Goal: Task Accomplishment & Management: Manage account settings

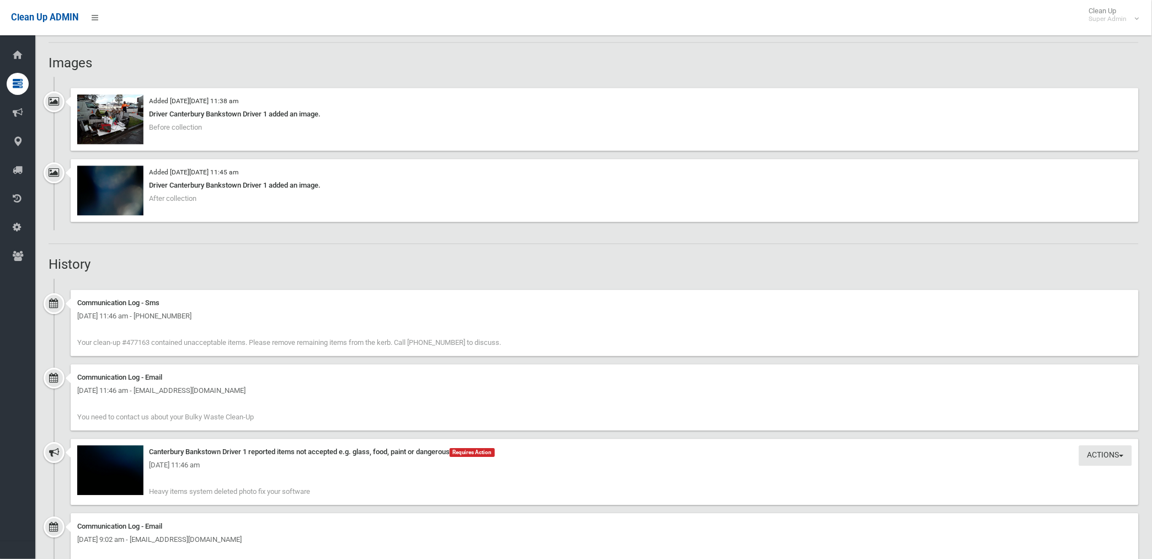
scroll to position [674, 0]
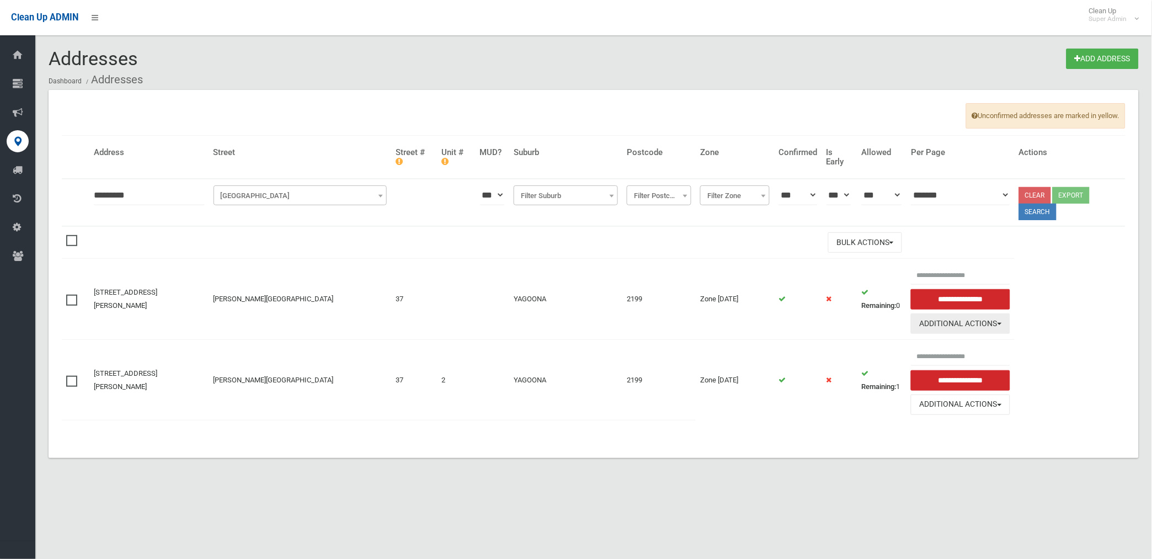
click at [951, 322] on button "Additional Actions" at bounding box center [960, 323] width 99 height 20
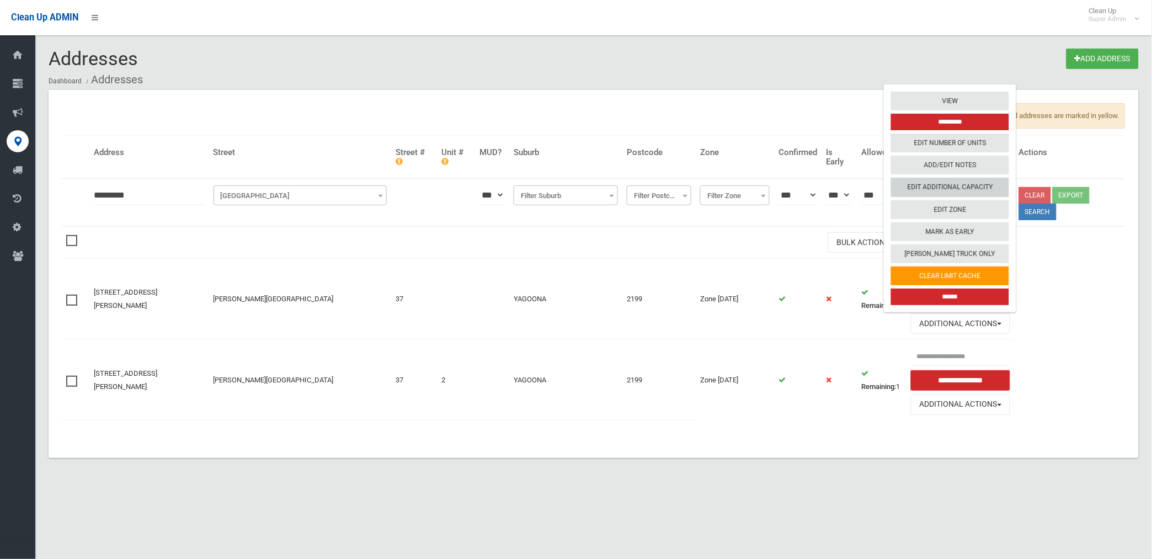
click at [950, 184] on link "Edit Additional Capacity" at bounding box center [950, 187] width 118 height 19
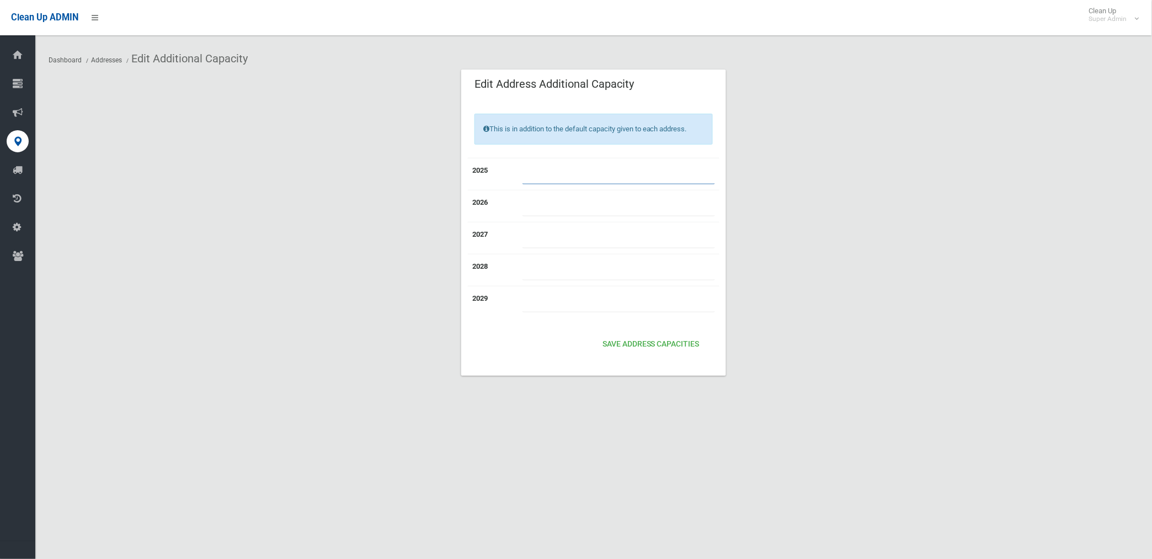
click at [545, 177] on input "number" at bounding box center [619, 174] width 193 height 20
type input "*"
click at [538, 201] on input "number" at bounding box center [619, 206] width 193 height 20
type input "*"
click at [541, 236] on input "number" at bounding box center [619, 238] width 193 height 20
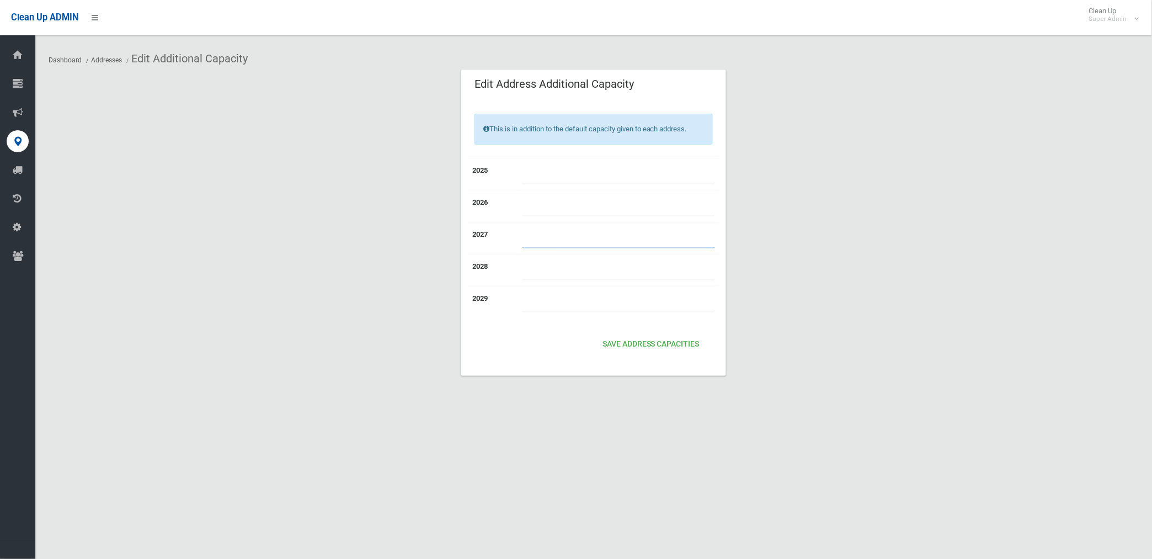
type input "*"
click at [541, 279] on input "number" at bounding box center [619, 270] width 193 height 20
type input "*"
click at [541, 298] on input "number" at bounding box center [619, 302] width 193 height 20
type input "*"
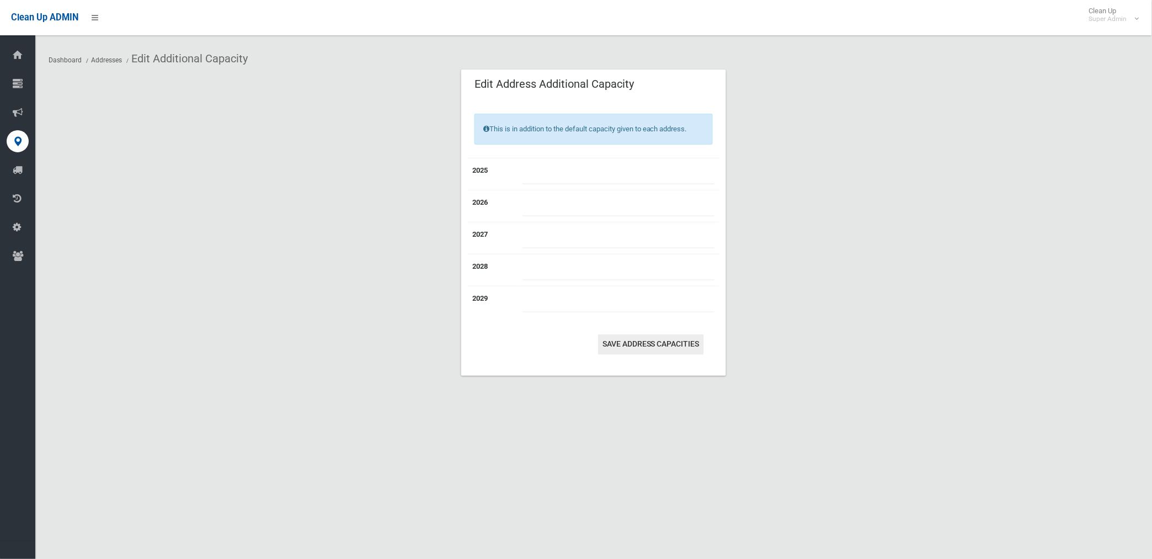
click at [649, 344] on button "Save Address capacities" at bounding box center [651, 344] width 106 height 20
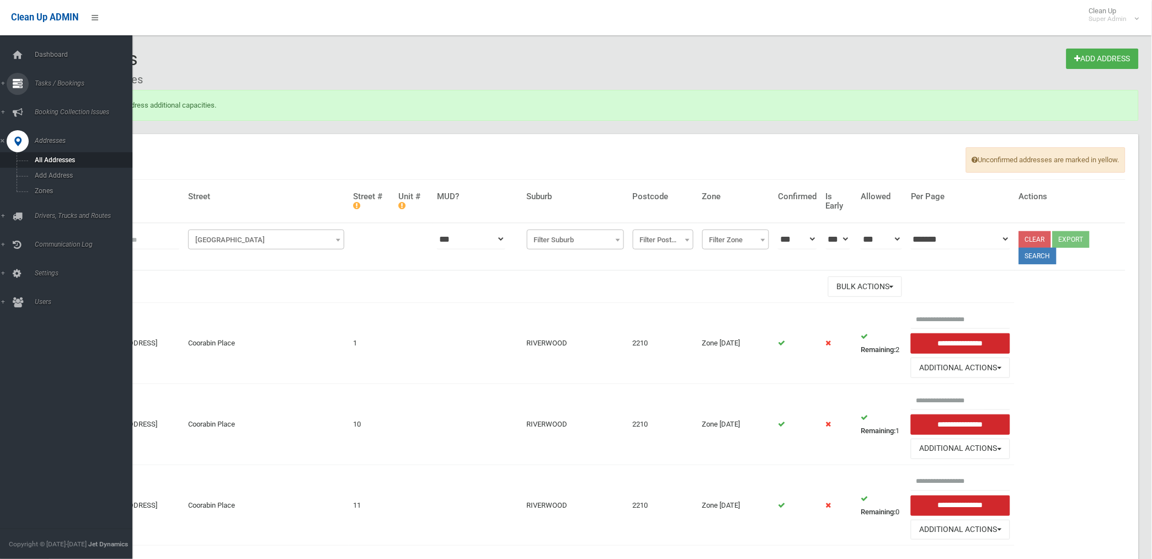
click at [55, 83] on span "Tasks / Bookings" at bounding box center [86, 83] width 110 height 8
click at [47, 158] on link "Search" at bounding box center [71, 164] width 142 height 15
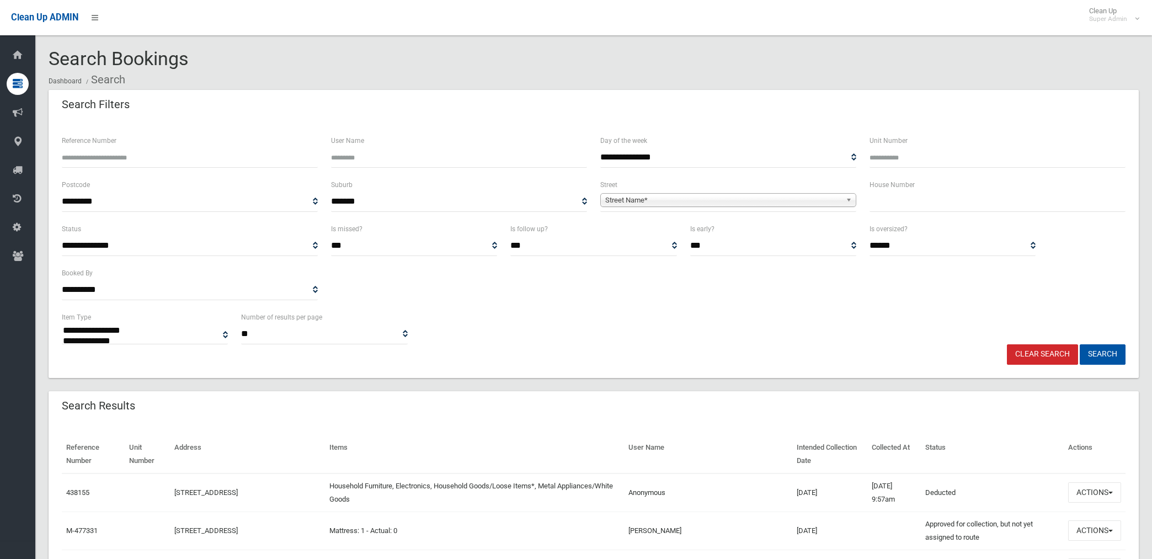
select select
click at [645, 194] on span "Street Name*" at bounding box center [723, 200] width 236 height 13
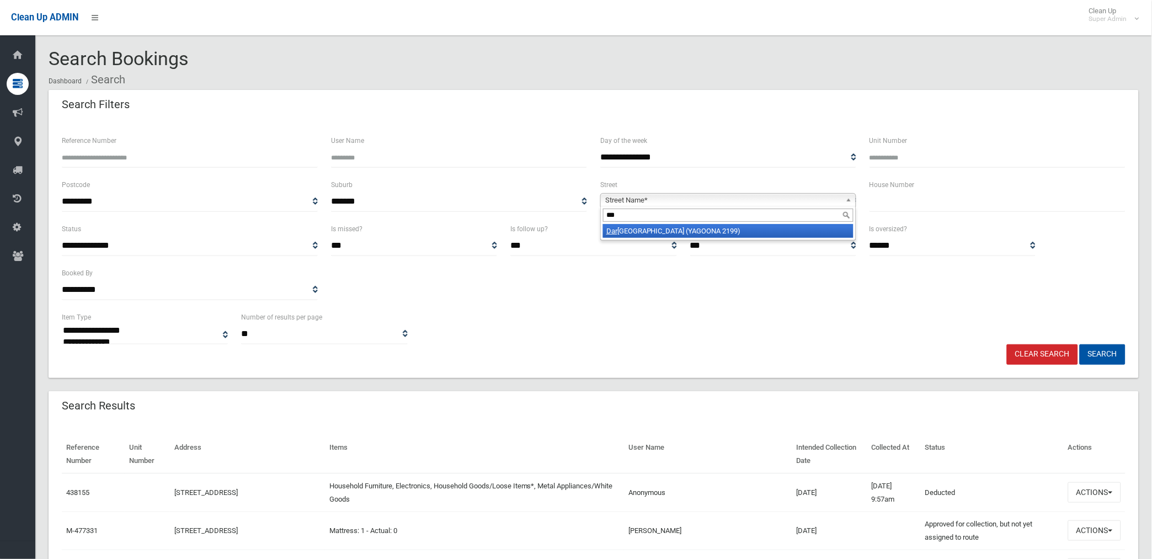
type input "***"
drag, startPoint x: 660, startPoint y: 232, endPoint x: 770, endPoint y: 207, distance: 113.3
click at [661, 230] on li "Dar gan Street (YAGOONA 2199)" at bounding box center [728, 231] width 251 height 14
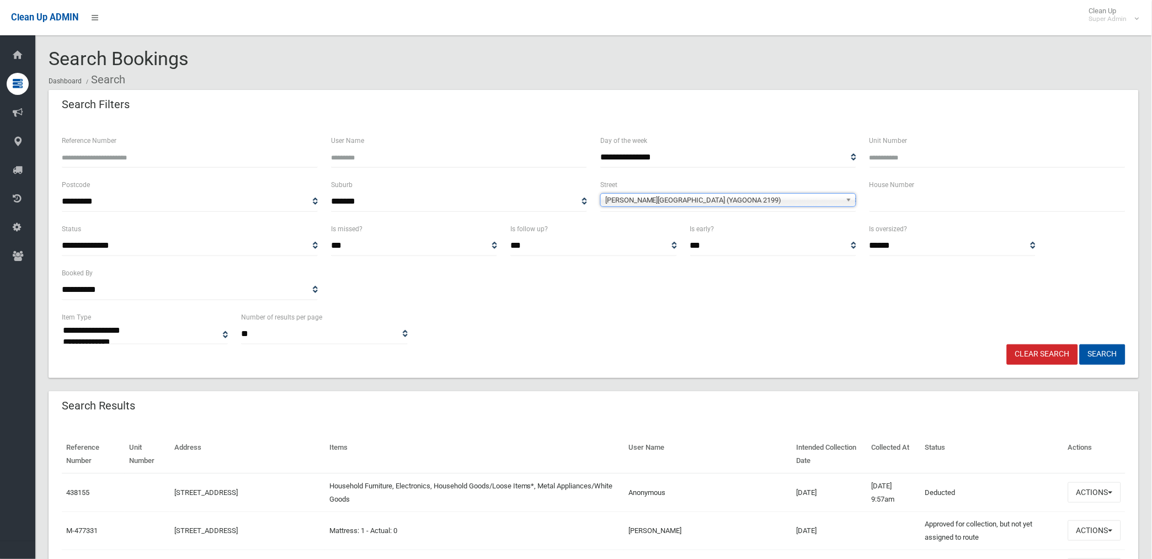
click at [903, 201] on input "text" at bounding box center [998, 202] width 256 height 20
type input "**"
click at [1080, 344] on button "Search" at bounding box center [1103, 354] width 46 height 20
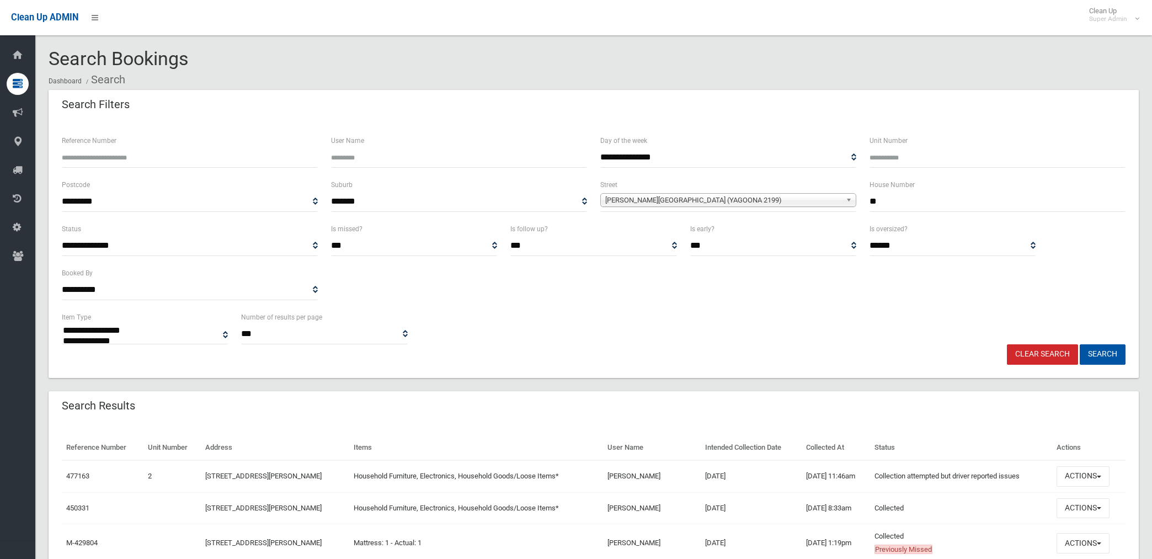
select select
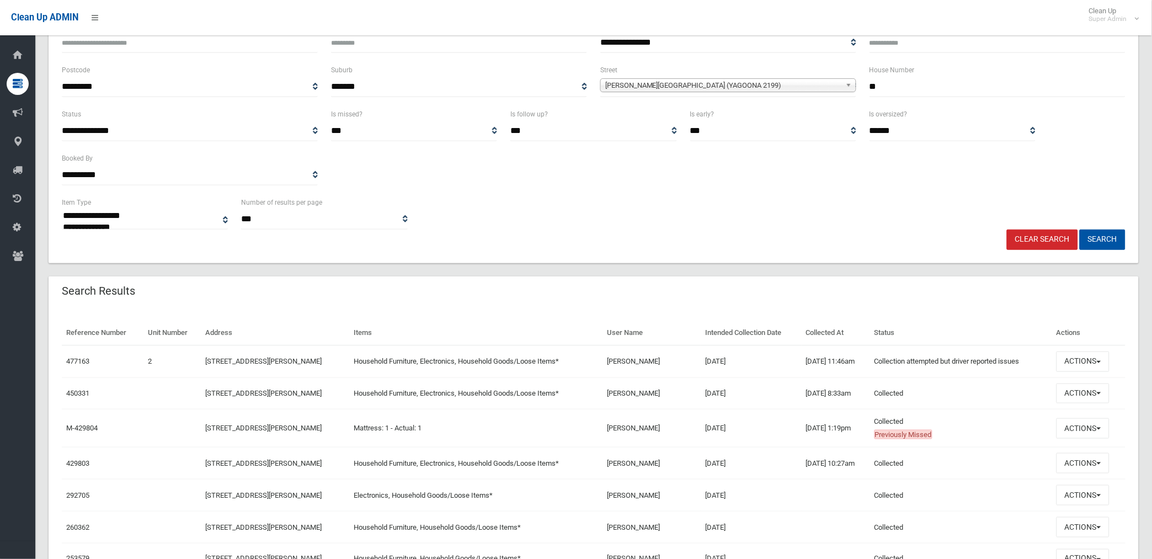
scroll to position [123, 0]
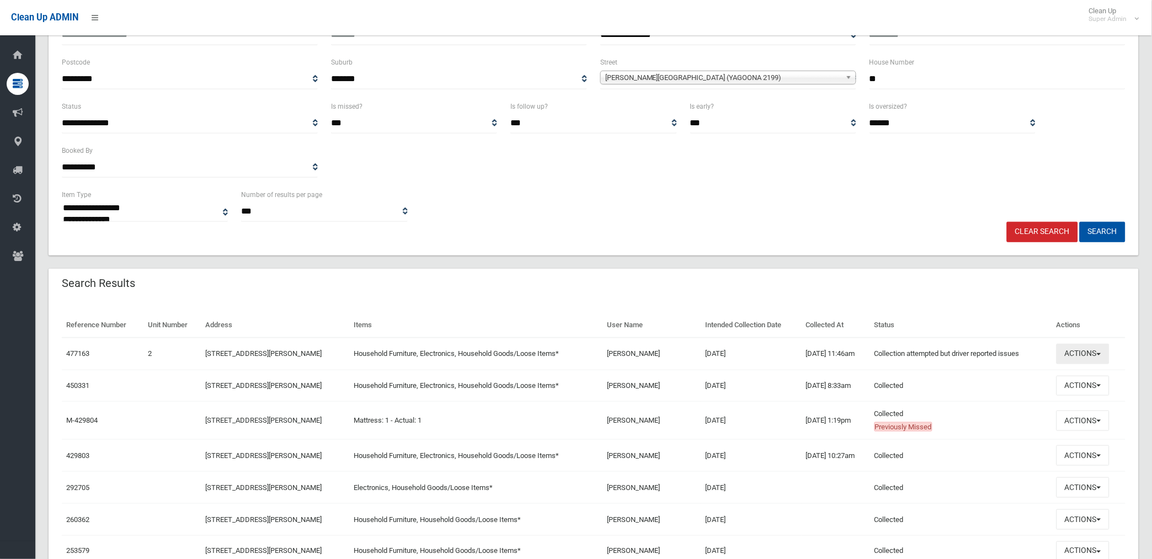
click at [1077, 352] on button "Actions" at bounding box center [1083, 354] width 53 height 20
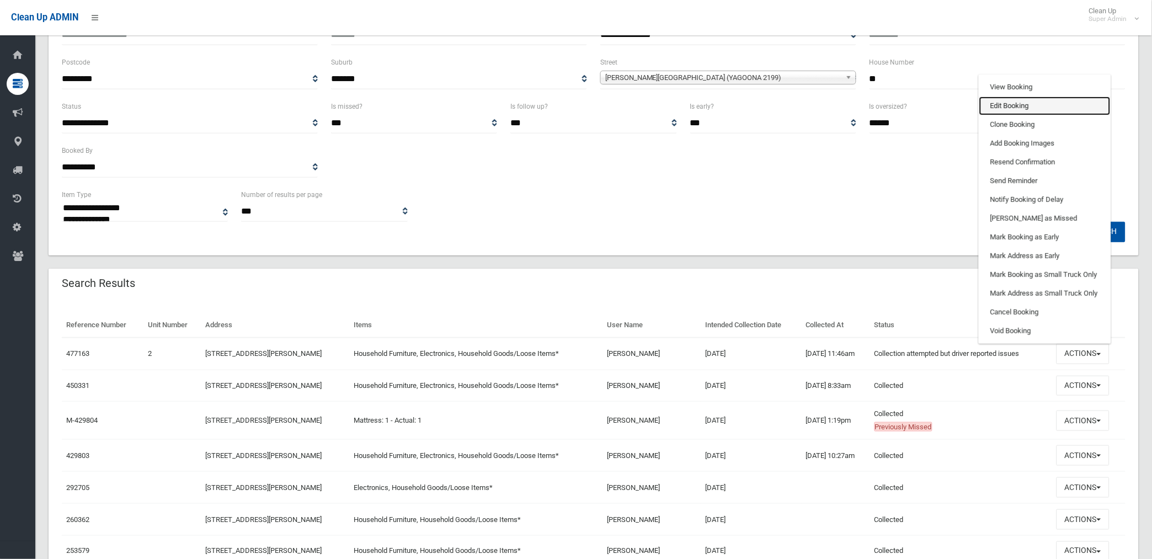
click at [1011, 103] on link "Edit Booking" at bounding box center [1045, 106] width 131 height 19
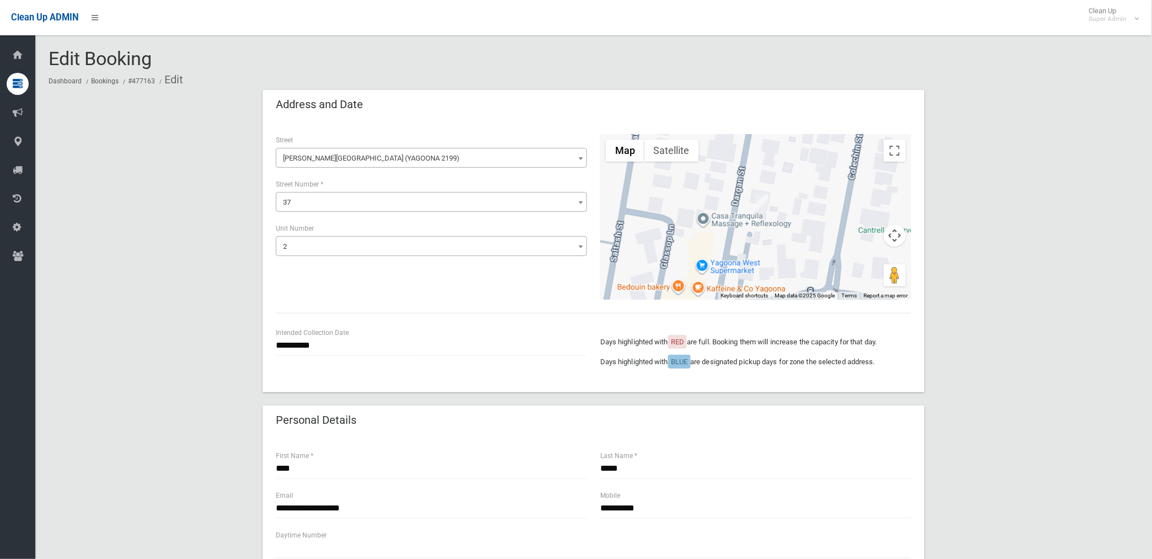
click at [326, 241] on span "2" at bounding box center [432, 246] width 306 height 15
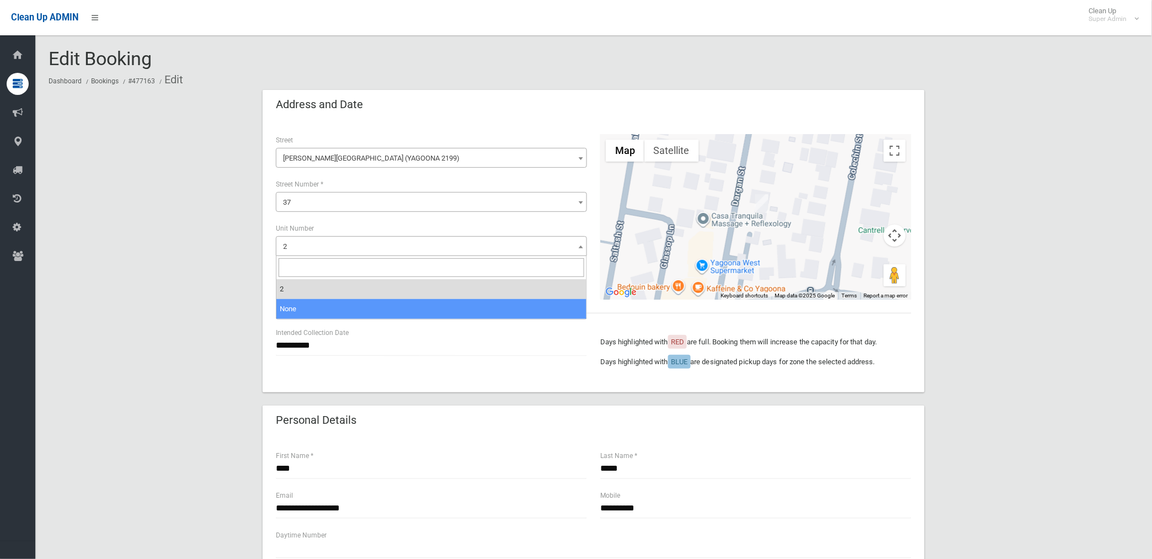
select select "*"
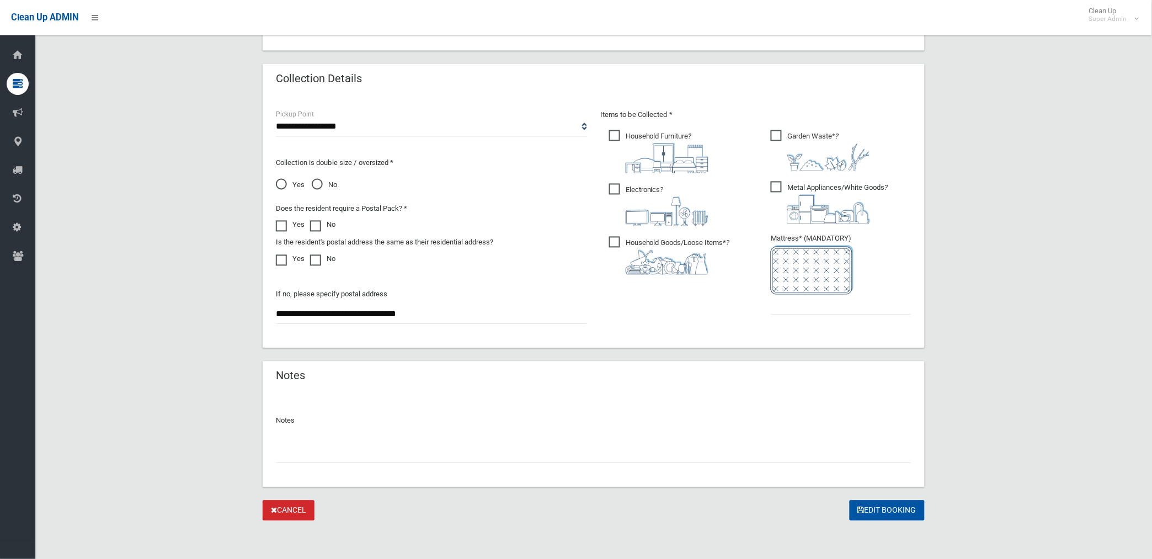
scroll to position [532, 0]
click at [365, 458] on input "text" at bounding box center [594, 453] width 636 height 20
type input "**********"
click at [795, 304] on input "text" at bounding box center [841, 304] width 141 height 20
type input "*"
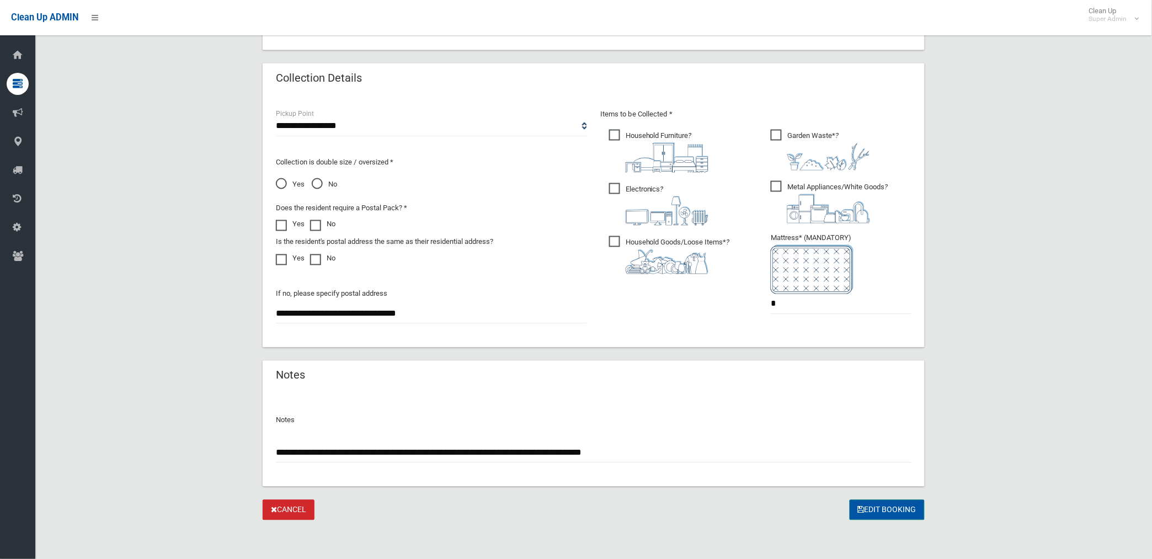
click at [879, 503] on button "Edit Booking" at bounding box center [887, 510] width 75 height 20
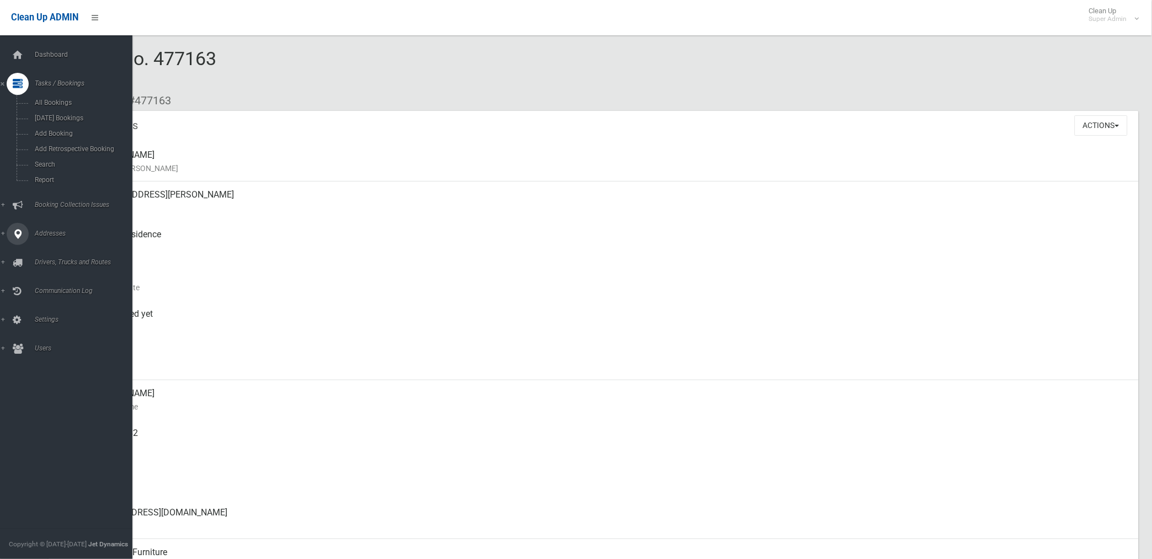
click at [50, 232] on span "Addresses" at bounding box center [86, 234] width 110 height 8
click at [49, 156] on span "All Addresses" at bounding box center [81, 160] width 101 height 8
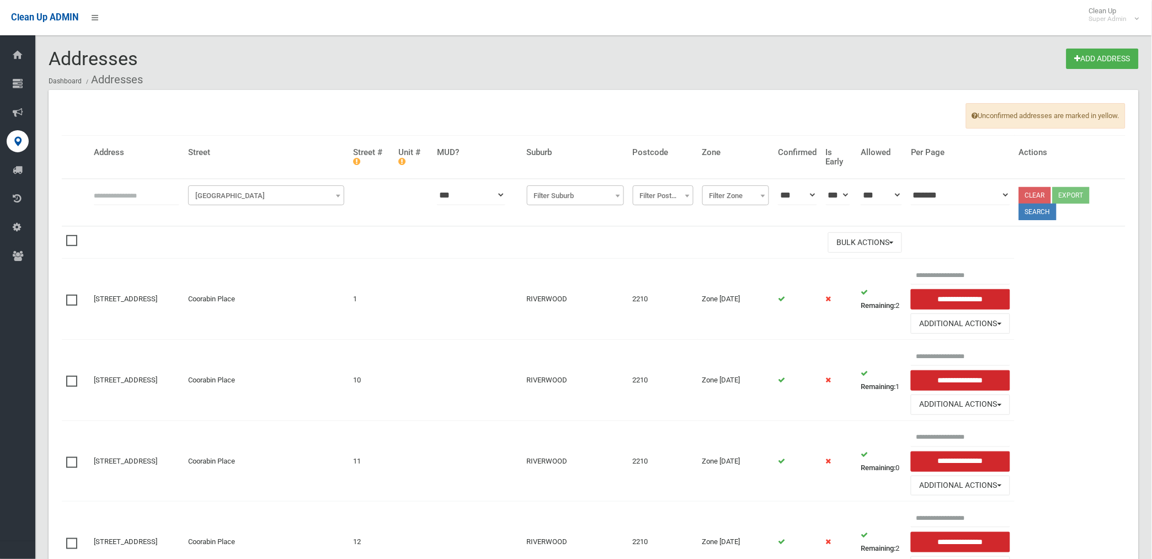
click at [145, 194] on input "text" at bounding box center [137, 195] width 86 height 20
type input "*********"
click button at bounding box center [0, 0] width 0 height 0
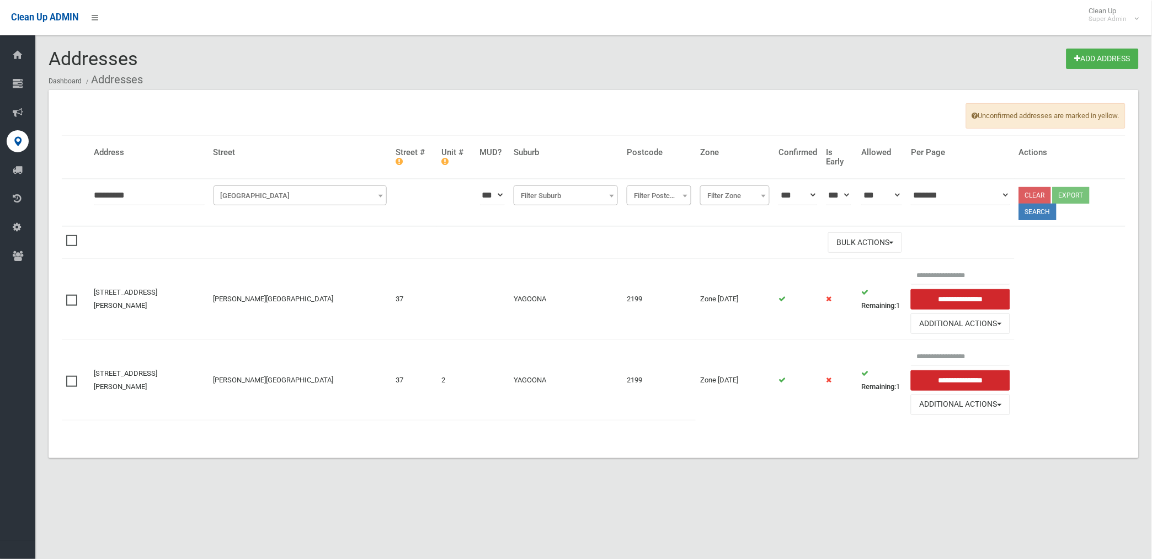
click at [71, 376] on span at bounding box center [74, 376] width 17 height 0
click at [862, 241] on button "Bulk Actions" at bounding box center [865, 242] width 74 height 20
click at [859, 263] on link "Delete Selected" at bounding box center [894, 265] width 131 height 19
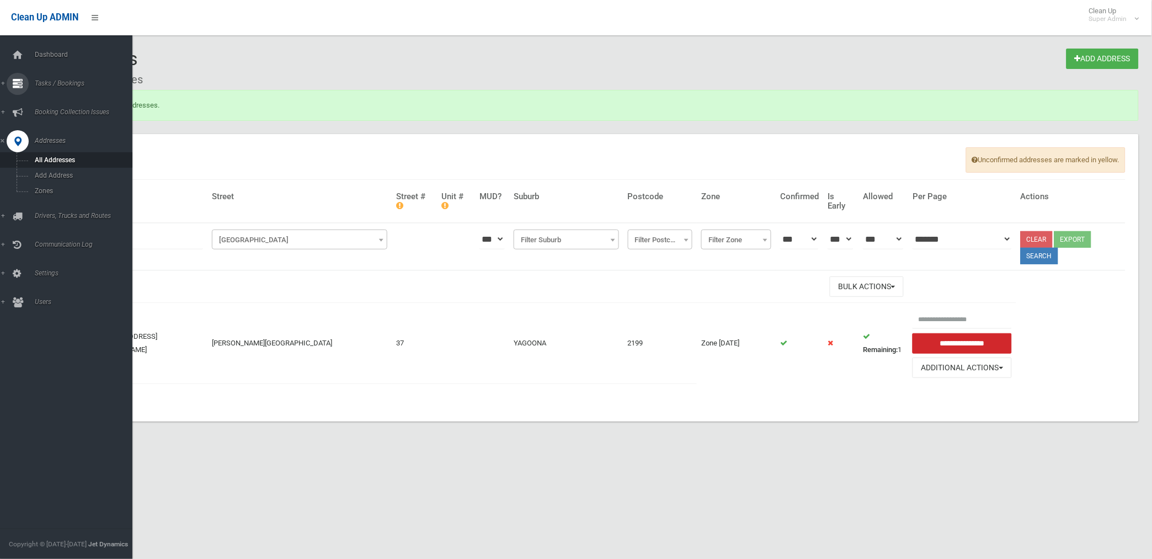
click at [50, 86] on span "Tasks / Bookings" at bounding box center [86, 83] width 110 height 8
click at [49, 166] on span "Search" at bounding box center [81, 165] width 101 height 8
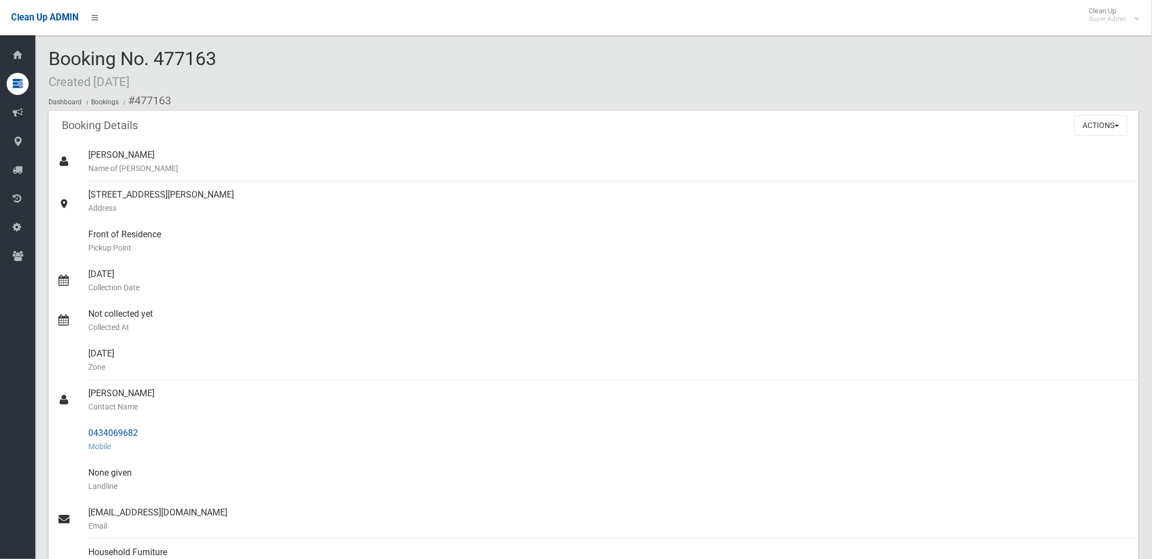
drag, startPoint x: 134, startPoint y: 100, endPoint x: 144, endPoint y: 432, distance: 331.8
copy section "477163 Booking Details Actions View Booking Edit Booking Clone Booking Add Book…"
click at [393, 232] on div "Front of Residence Pickup Point" at bounding box center [609, 241] width 1042 height 40
drag, startPoint x: 135, startPoint y: 95, endPoint x: 147, endPoint y: 427, distance: 332.5
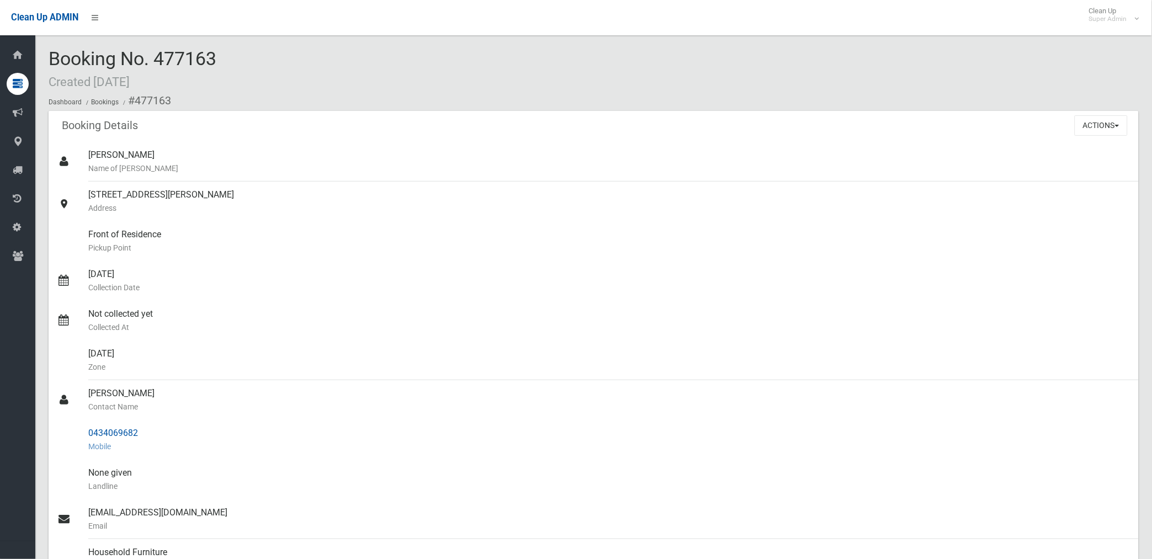
click at [666, 222] on div "Front of Residence Pickup Point" at bounding box center [609, 241] width 1042 height 40
click at [1087, 120] on button "Actions" at bounding box center [1101, 125] width 53 height 20
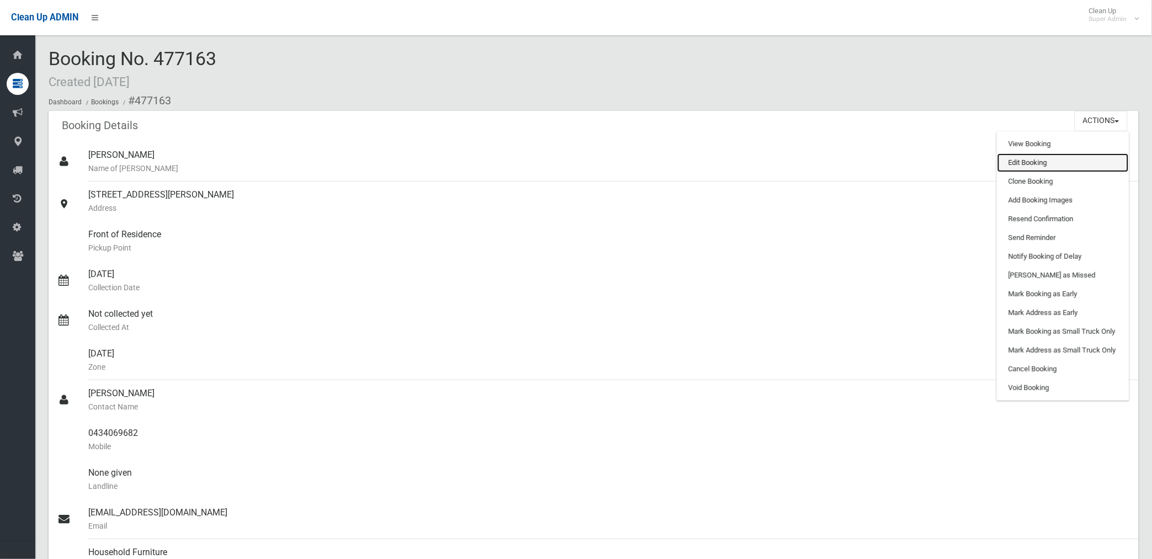
click at [1036, 163] on link "Edit Booking" at bounding box center [1063, 162] width 131 height 19
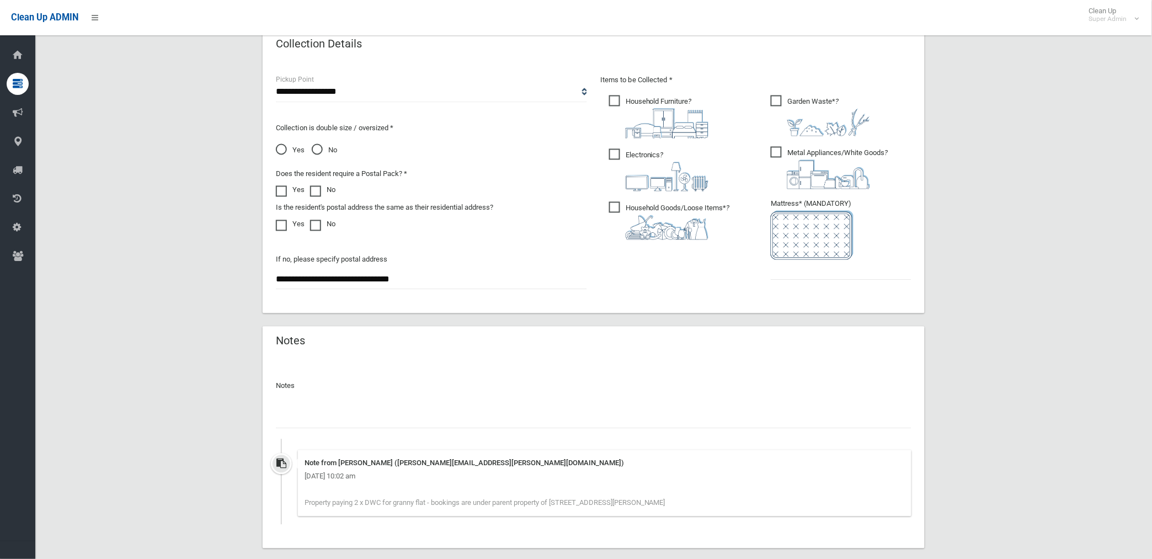
scroll to position [628, 0]
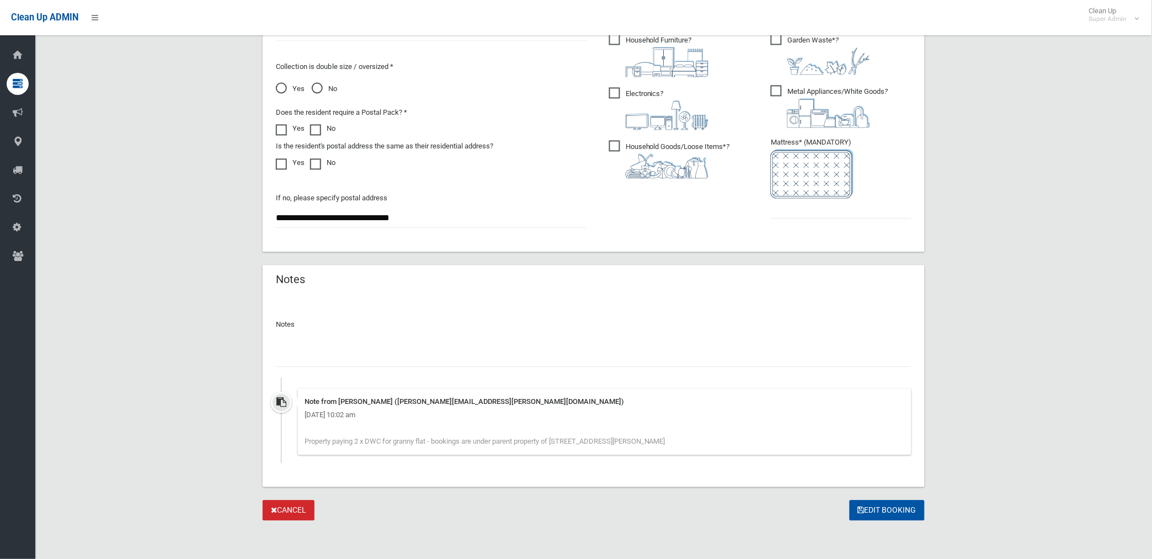
click at [390, 355] on input "text" at bounding box center [594, 357] width 636 height 20
paste input "********"
type input "**********"
click at [791, 209] on input "text" at bounding box center [841, 209] width 141 height 20
type input "*"
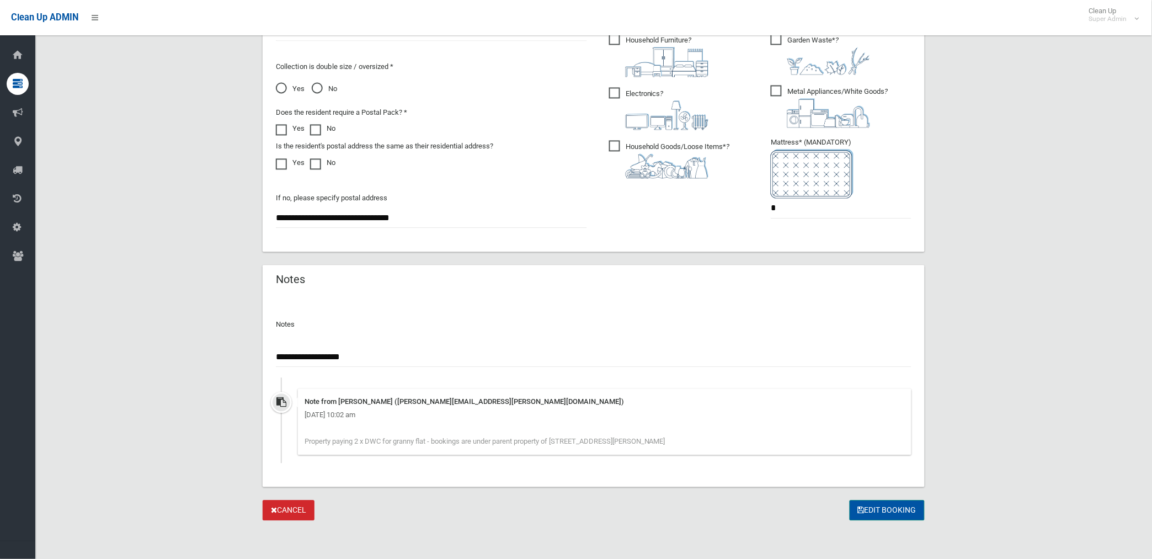
click at [891, 506] on button "Edit Booking" at bounding box center [887, 511] width 75 height 20
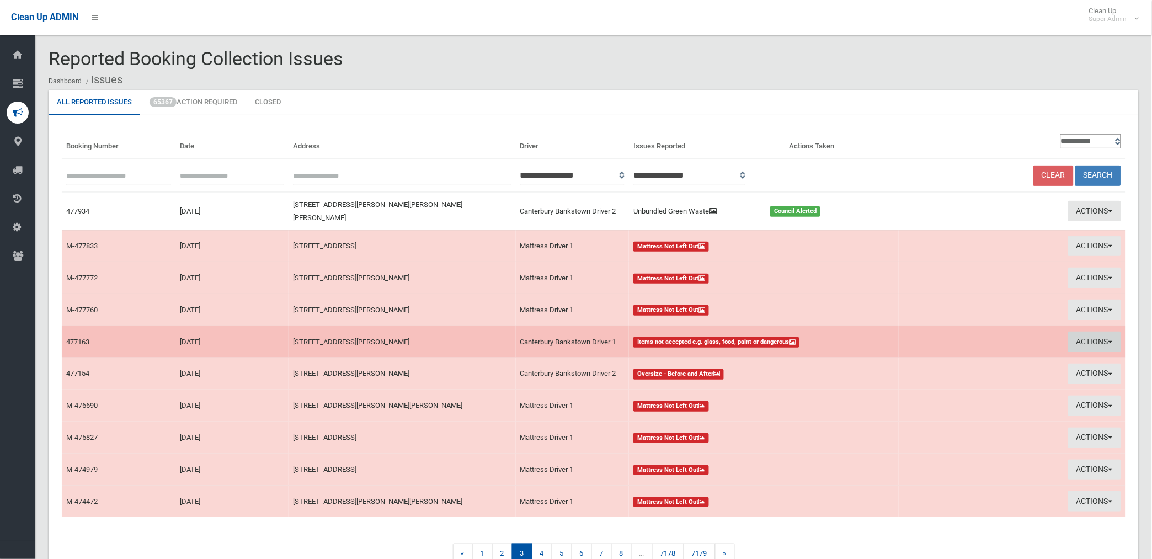
click at [1086, 334] on button "Actions" at bounding box center [1094, 342] width 53 height 20
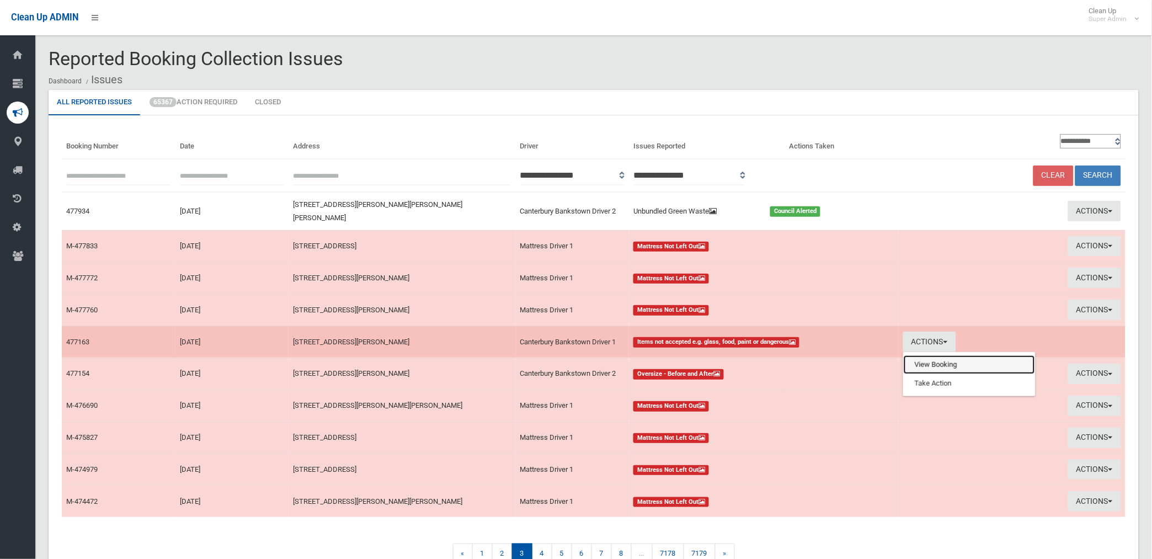
click at [929, 356] on link "View Booking" at bounding box center [969, 364] width 131 height 19
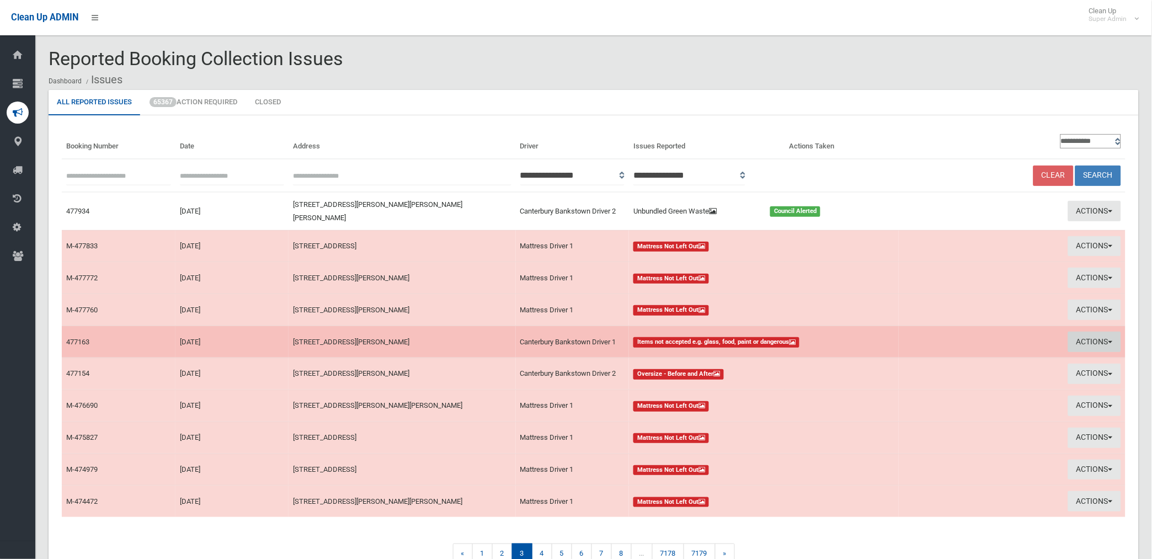
click at [1094, 339] on button "Actions" at bounding box center [1094, 342] width 53 height 20
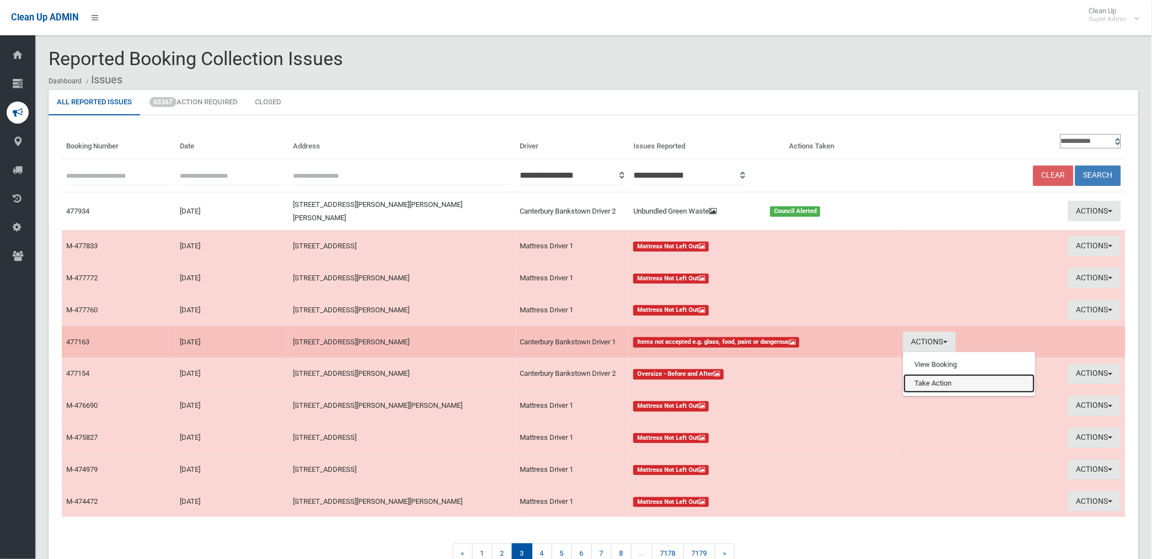
click at [929, 374] on link "Take Action" at bounding box center [969, 383] width 131 height 19
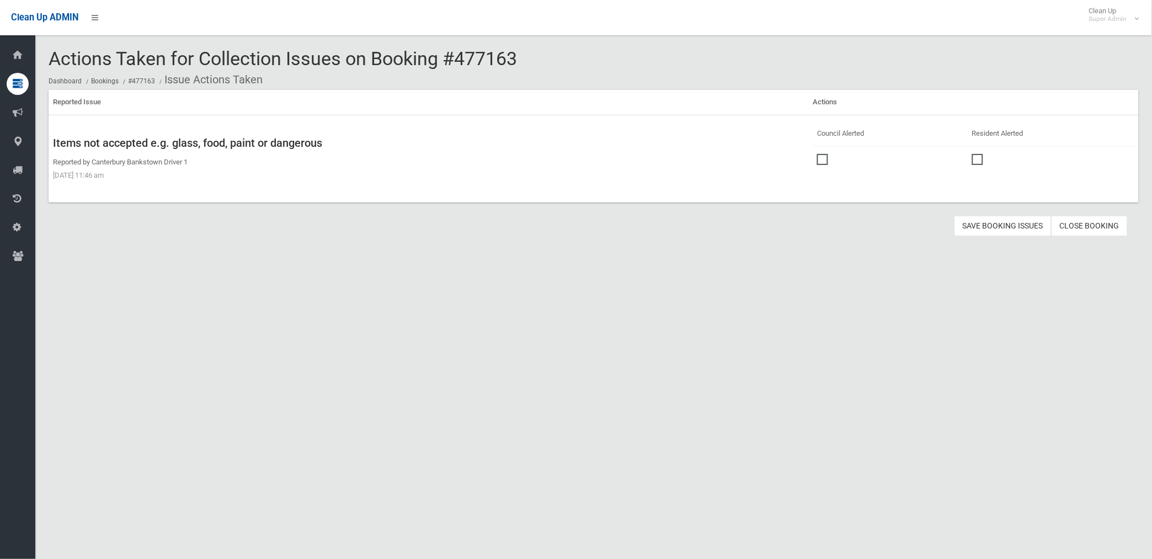
drag, startPoint x: 818, startPoint y: 157, endPoint x: 911, endPoint y: 190, distance: 98.5
click at [818, 154] on span at bounding box center [825, 154] width 17 height 0
click at [1001, 223] on button "Save Booking Issues" at bounding box center [1003, 226] width 97 height 20
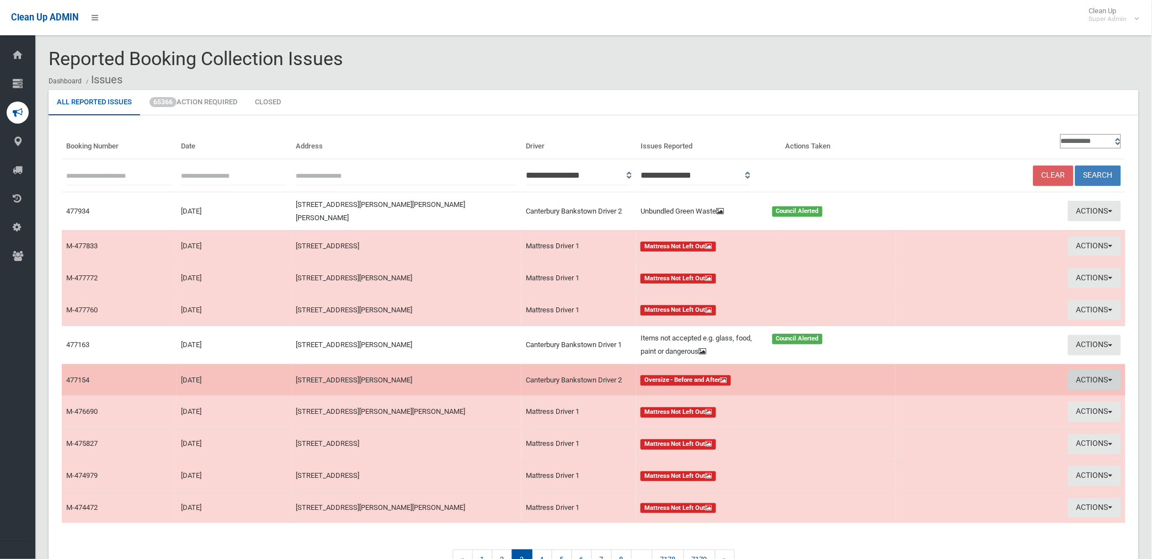
click at [1094, 373] on button "Actions" at bounding box center [1094, 380] width 53 height 20
click at [932, 393] on link "View Booking" at bounding box center [966, 402] width 131 height 19
click at [1100, 374] on button "Actions" at bounding box center [1094, 380] width 53 height 20
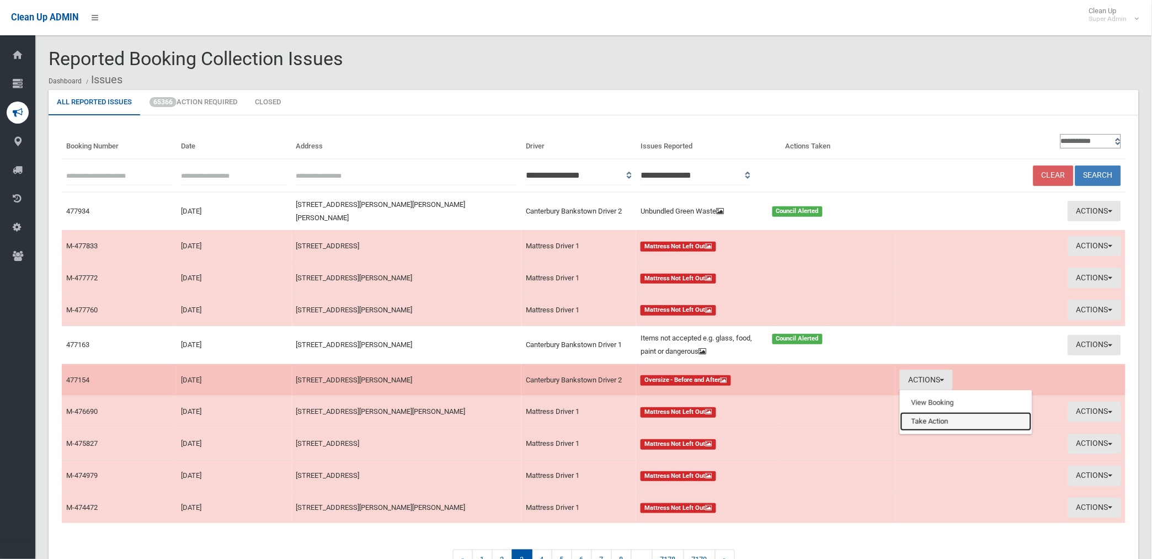
click at [928, 416] on link "Take Action" at bounding box center [966, 421] width 131 height 19
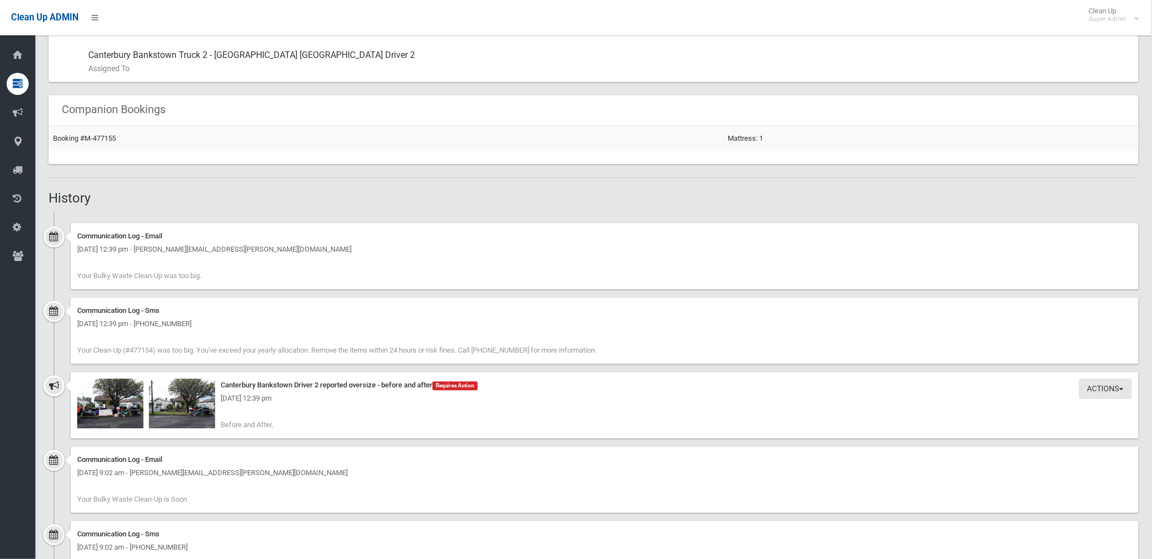
scroll to position [674, 0]
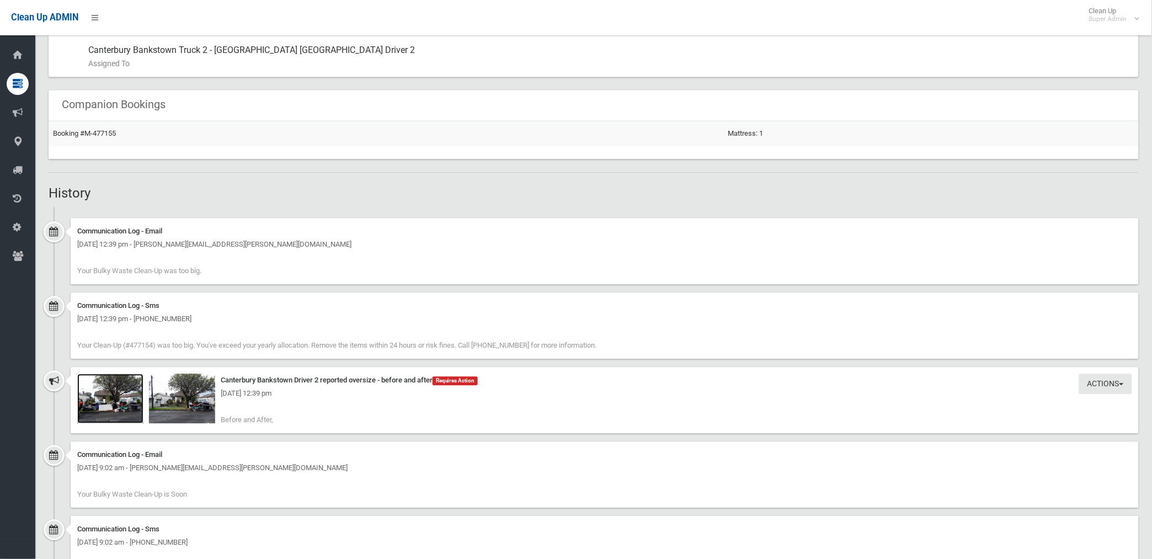
click at [134, 406] on img at bounding box center [110, 399] width 66 height 50
click at [190, 408] on img at bounding box center [182, 399] width 66 height 50
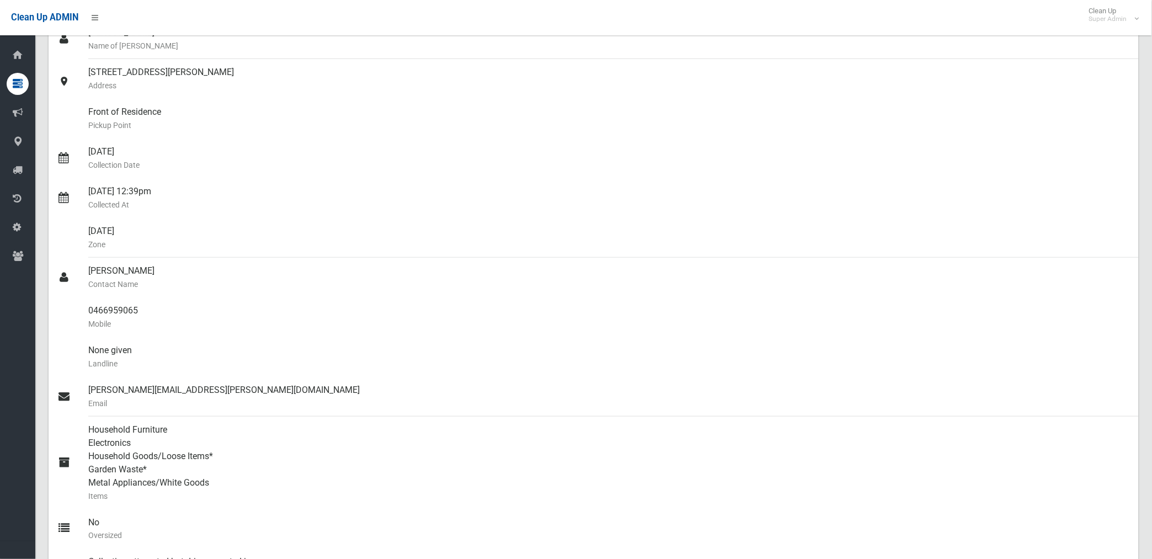
scroll to position [0, 0]
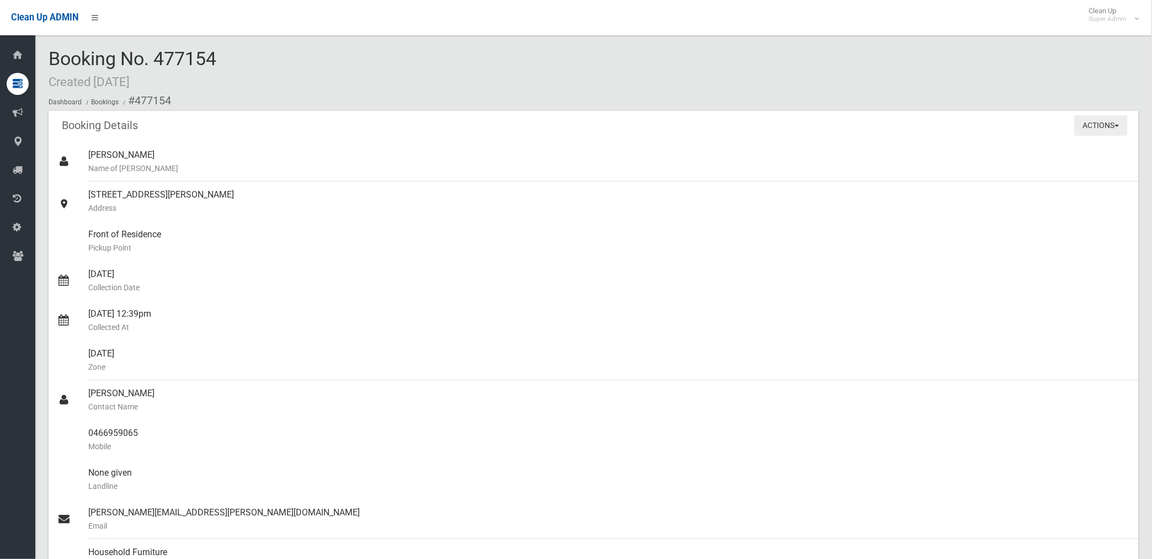
click at [1097, 123] on button "Actions" at bounding box center [1101, 125] width 53 height 20
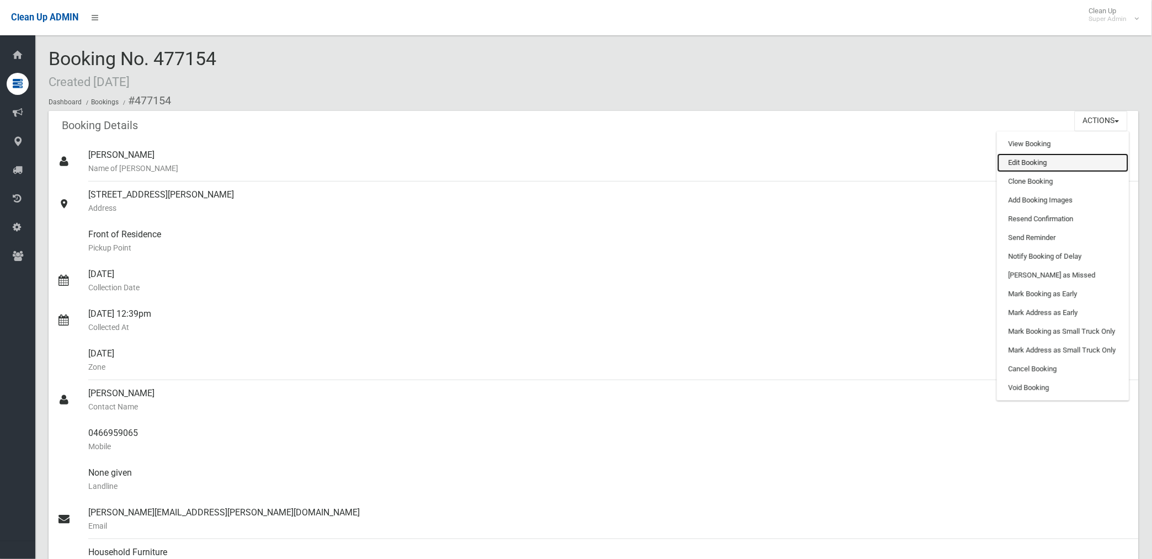
click at [1034, 161] on link "Edit Booking" at bounding box center [1063, 162] width 131 height 19
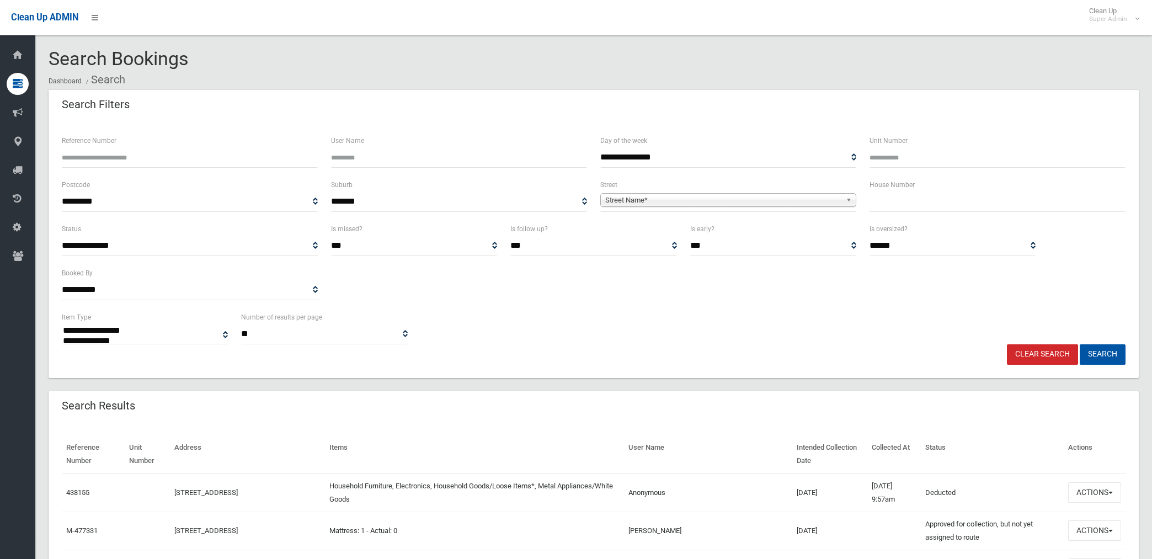
select select
drag, startPoint x: 742, startPoint y: 201, endPoint x: 764, endPoint y: 166, distance: 41.8
click at [743, 201] on span "Street Name*" at bounding box center [723, 200] width 236 height 13
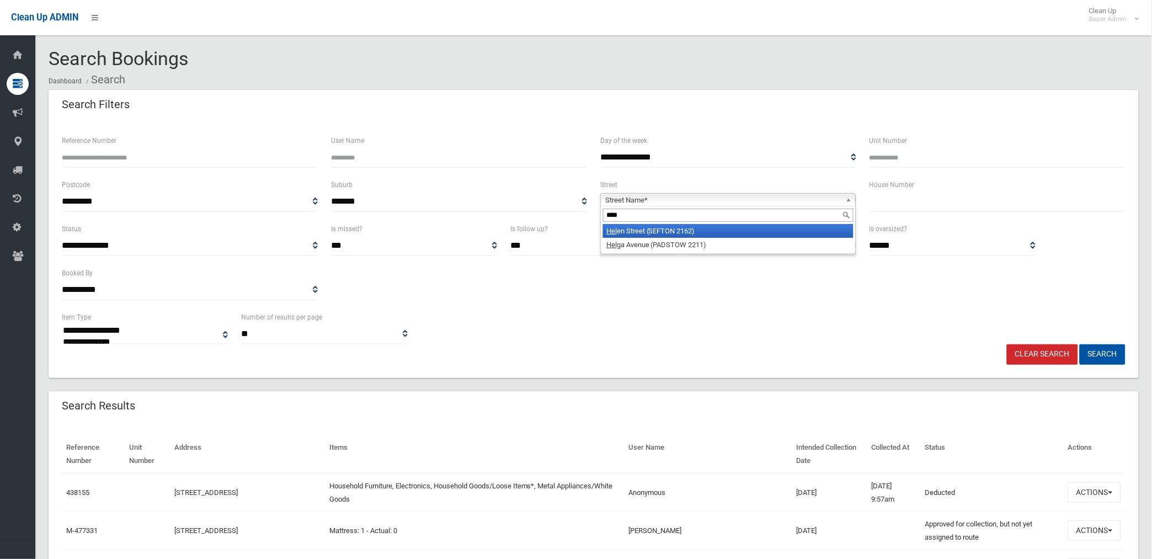
type input "*****"
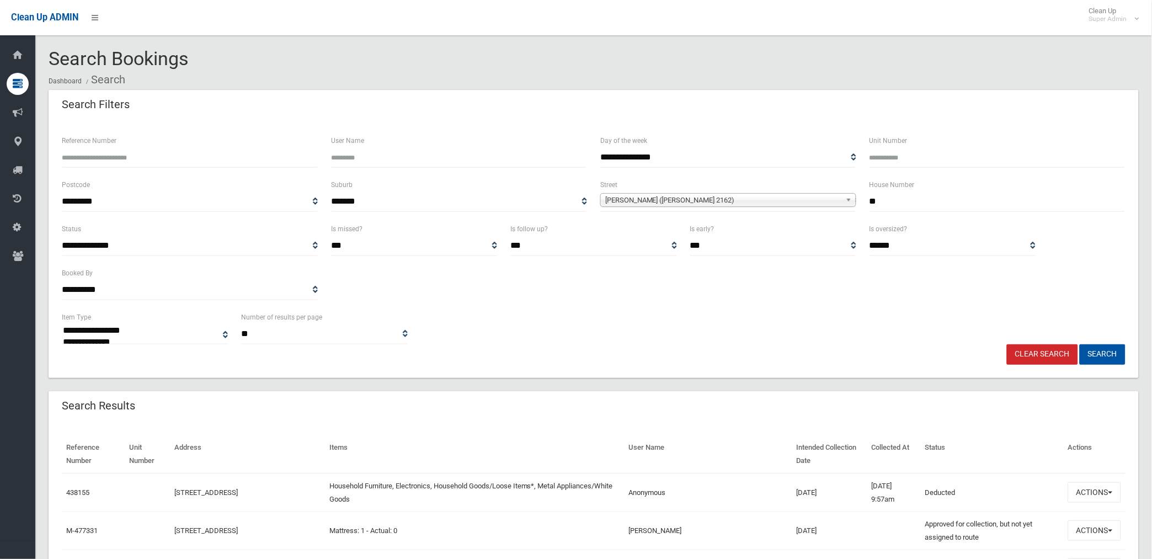
type input "**"
click at [1080, 344] on button "Search" at bounding box center [1103, 354] width 46 height 20
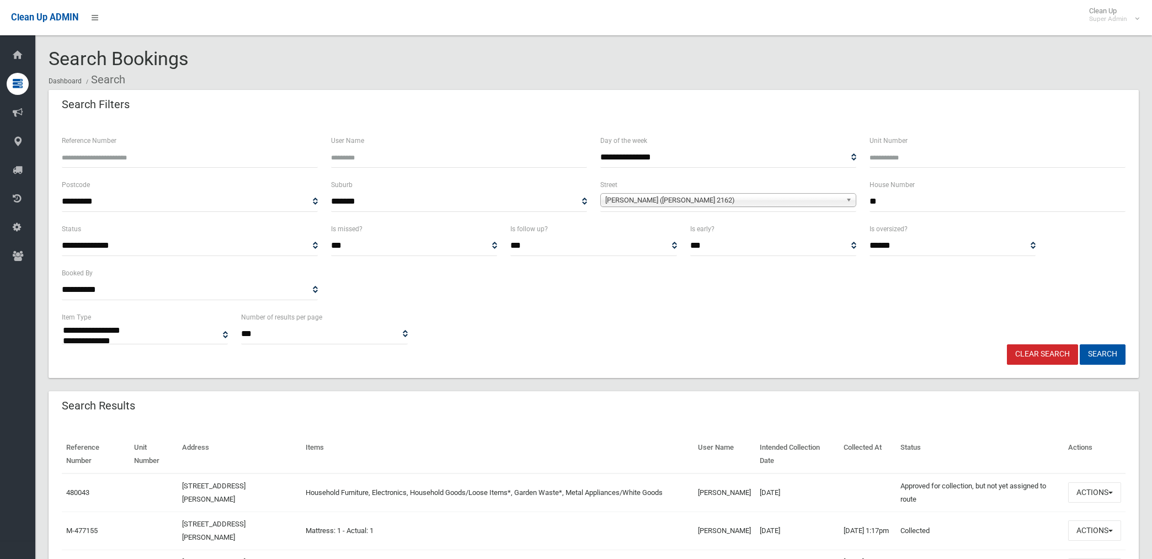
select select
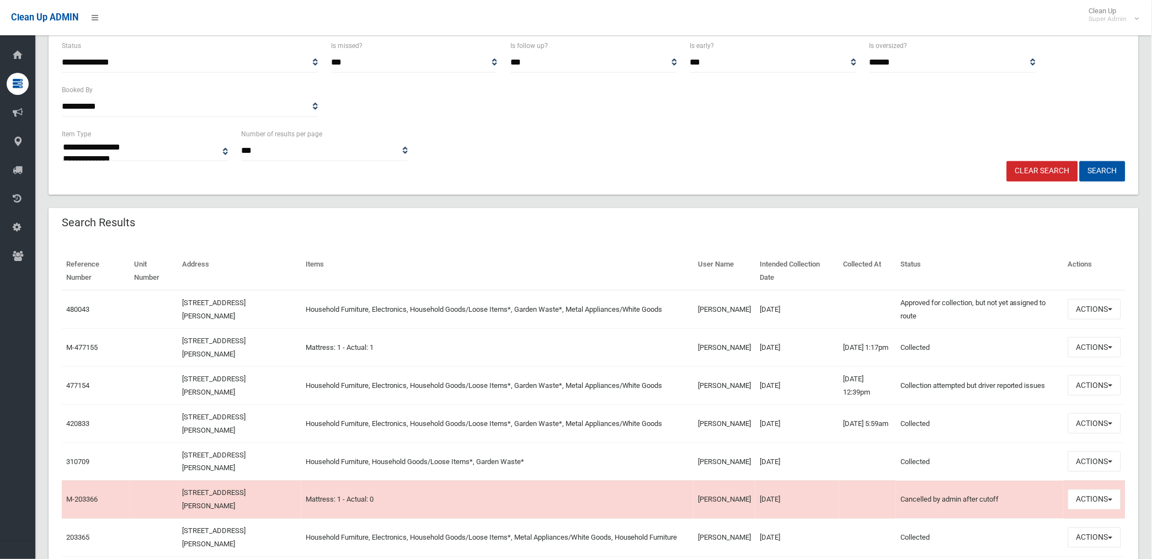
scroll to position [245, 0]
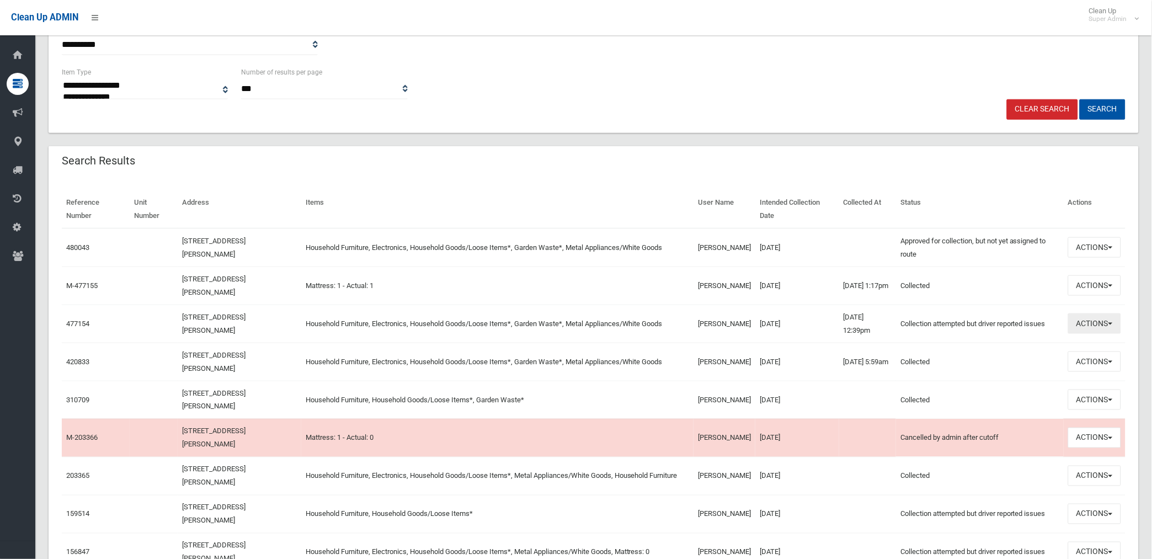
click at [1088, 323] on button "Actions" at bounding box center [1094, 323] width 53 height 20
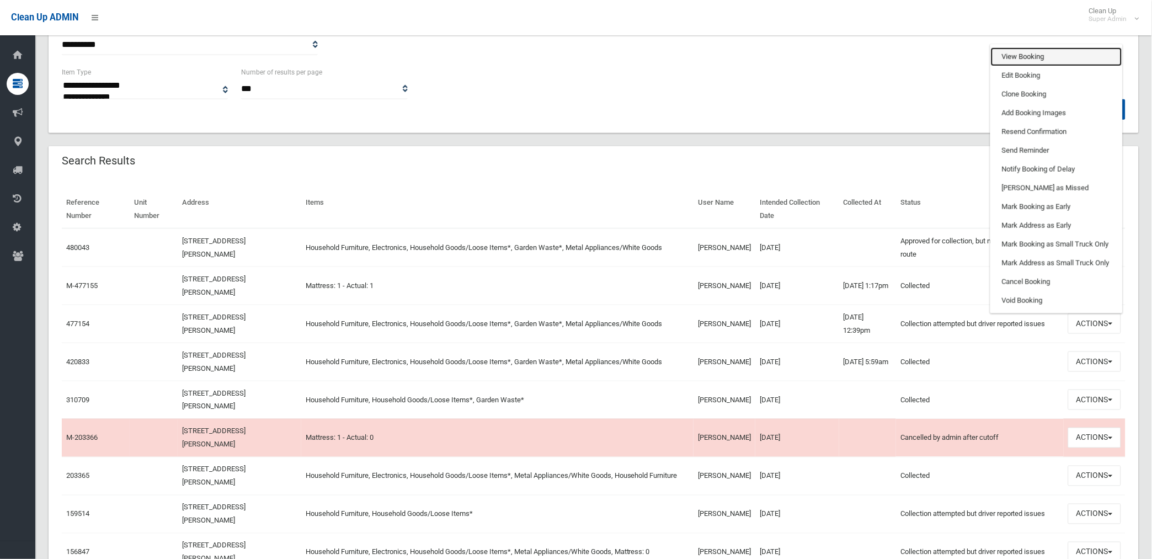
click at [1020, 56] on link "View Booking" at bounding box center [1056, 56] width 131 height 19
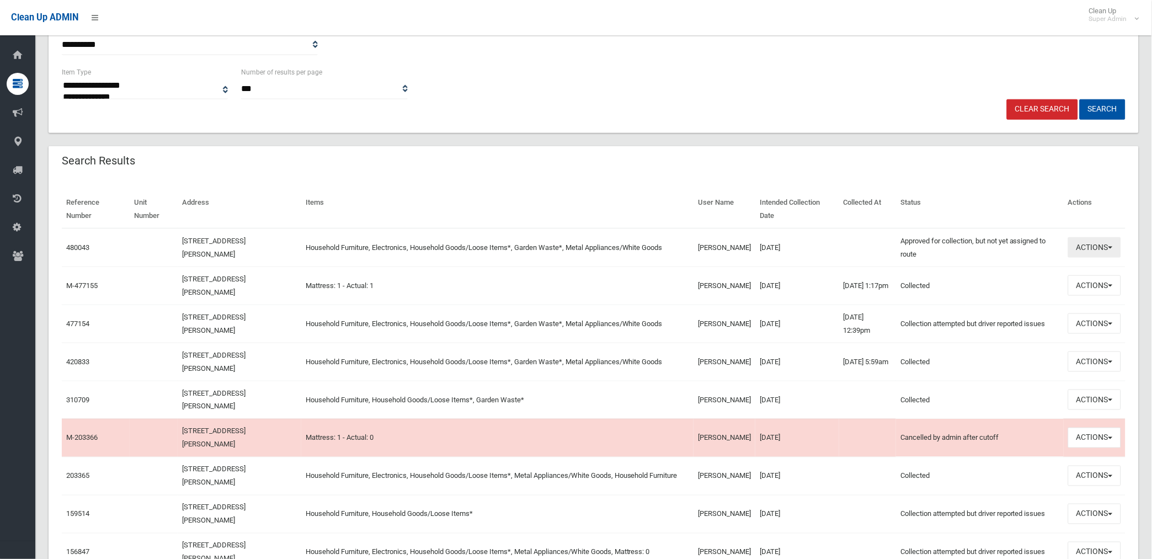
click at [1087, 246] on button "Actions" at bounding box center [1094, 247] width 53 height 20
click at [1081, 243] on button "Actions" at bounding box center [1094, 247] width 53 height 20
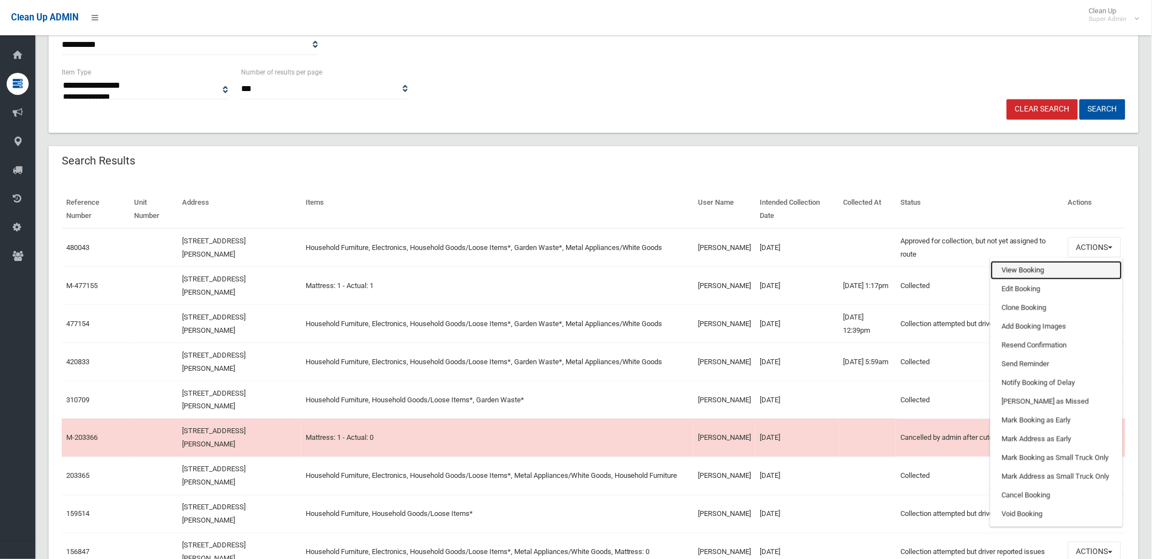
click at [1020, 269] on link "View Booking" at bounding box center [1056, 270] width 131 height 19
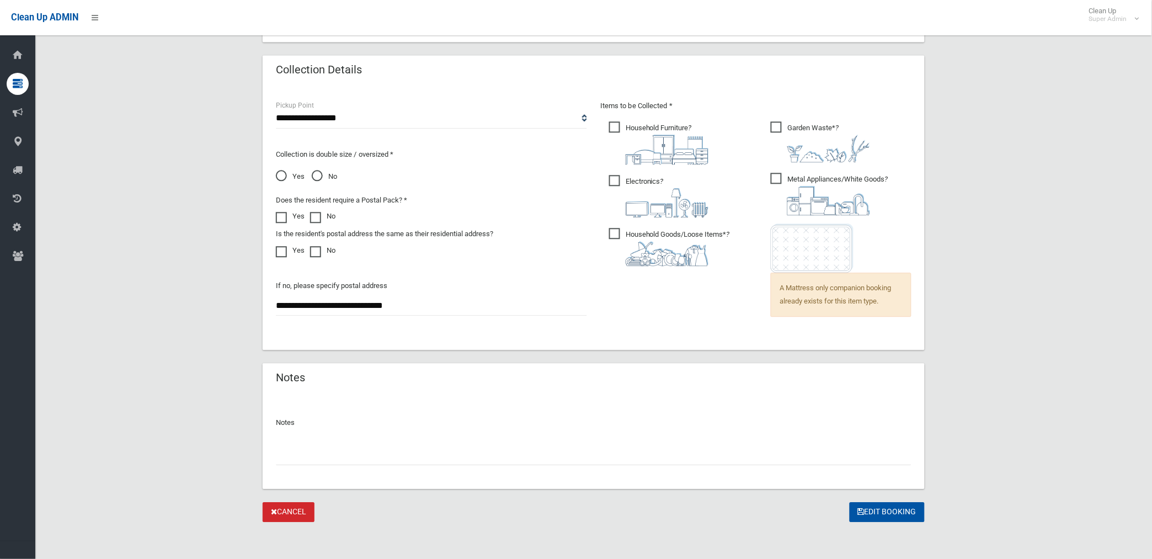
scroll to position [710, 0]
click at [374, 459] on input "text" at bounding box center [594, 453] width 636 height 20
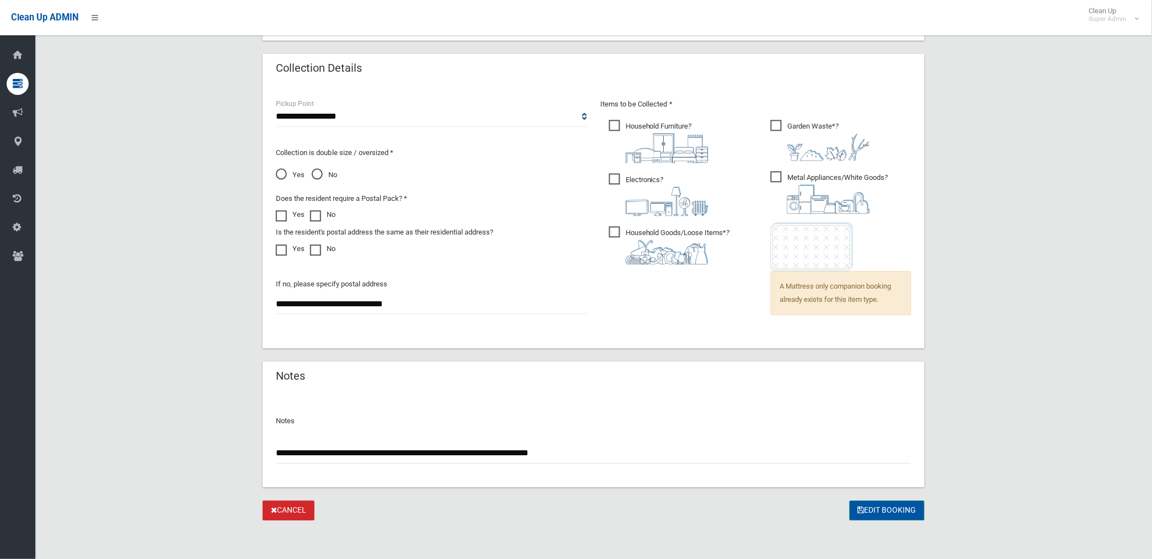
type input "**********"
click at [874, 504] on button "Edit Booking" at bounding box center [887, 511] width 75 height 20
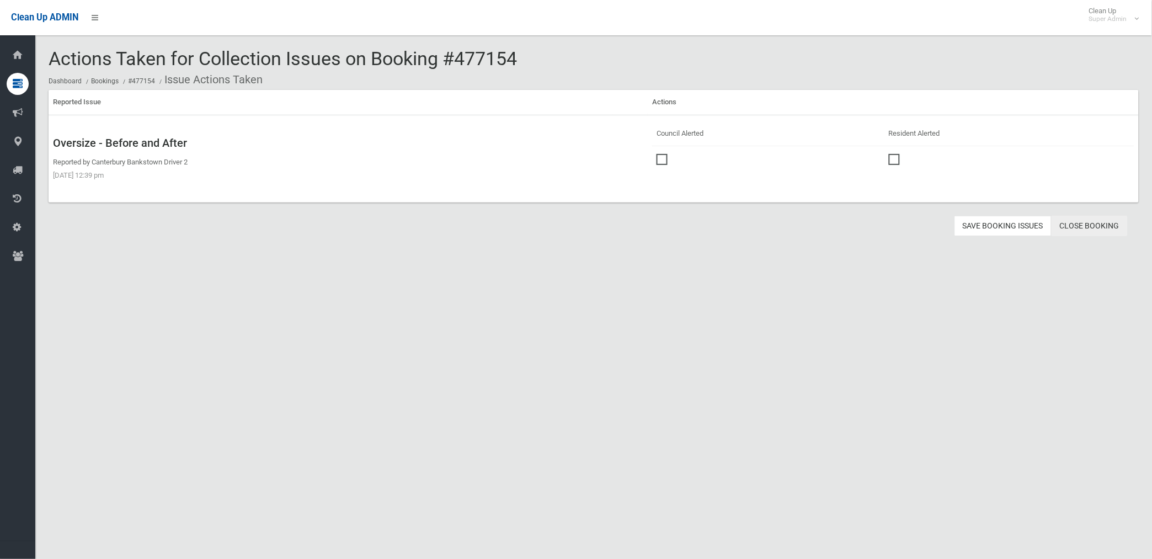
click at [1084, 227] on link "Close Booking" at bounding box center [1090, 226] width 76 height 20
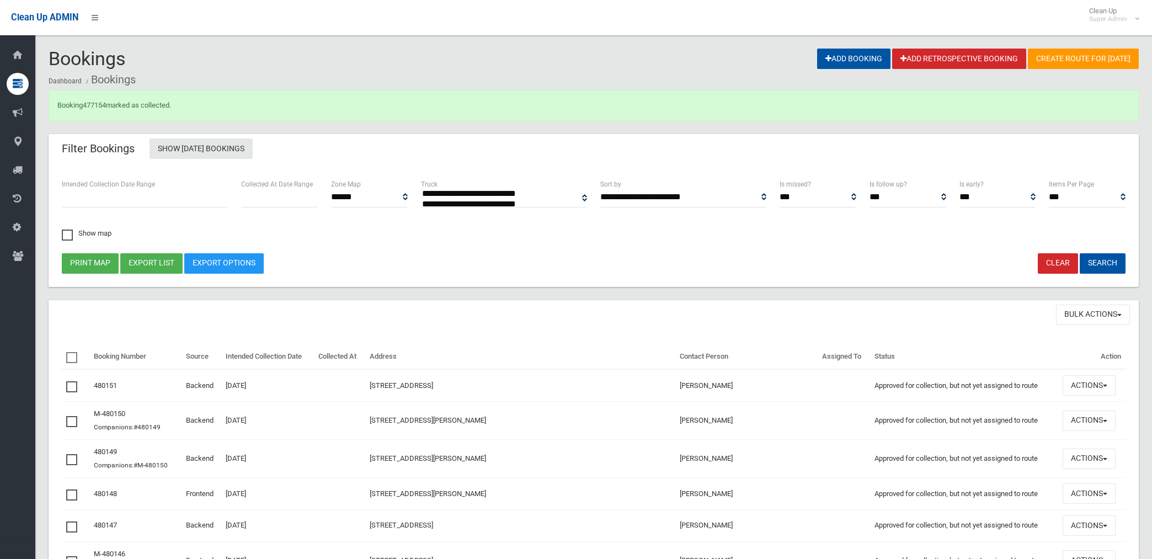
select select
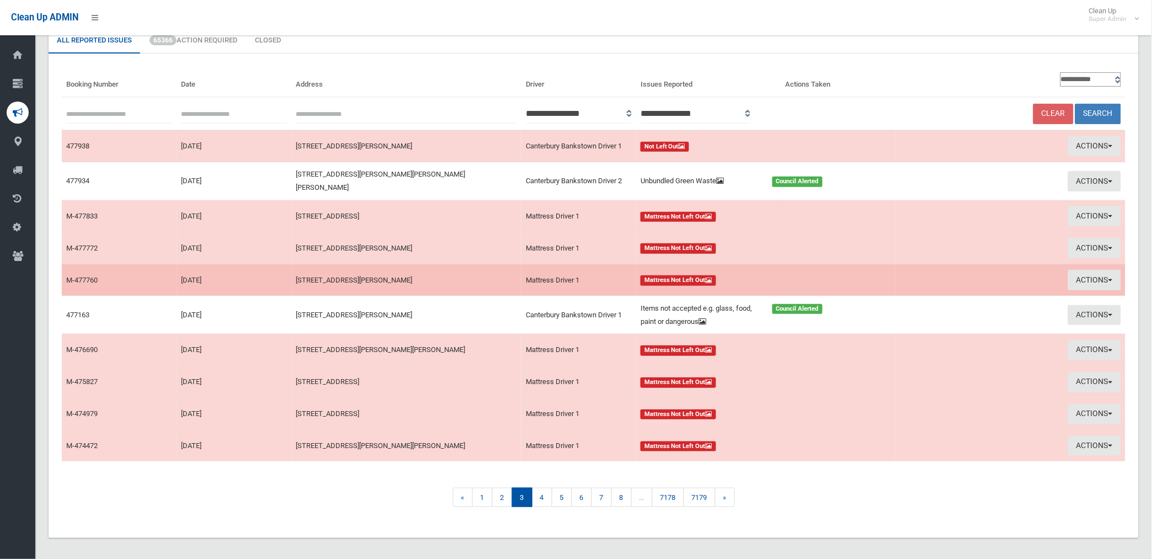
scroll to position [62, 0]
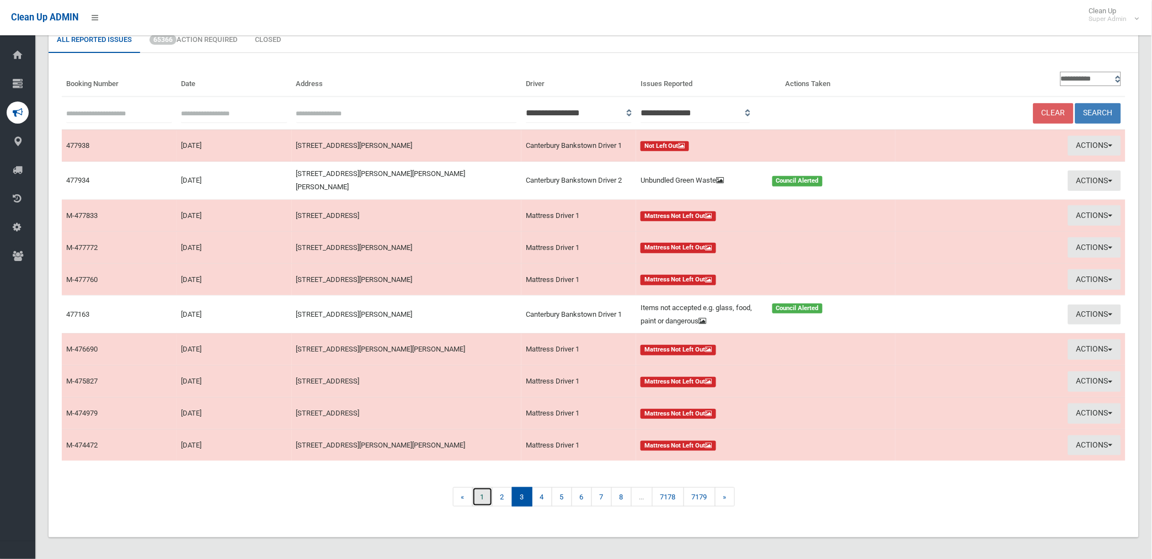
drag, startPoint x: 481, startPoint y: 488, endPoint x: 475, endPoint y: 460, distance: 29.3
click at [481, 488] on link "1" at bounding box center [482, 496] width 20 height 19
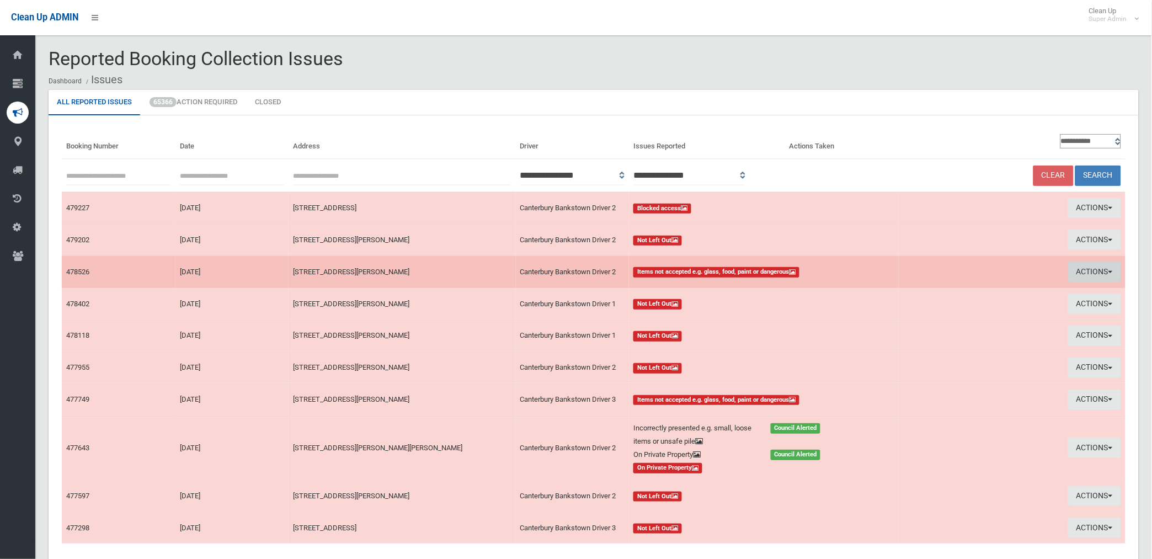
click at [1086, 272] on button "Actions" at bounding box center [1094, 272] width 53 height 20
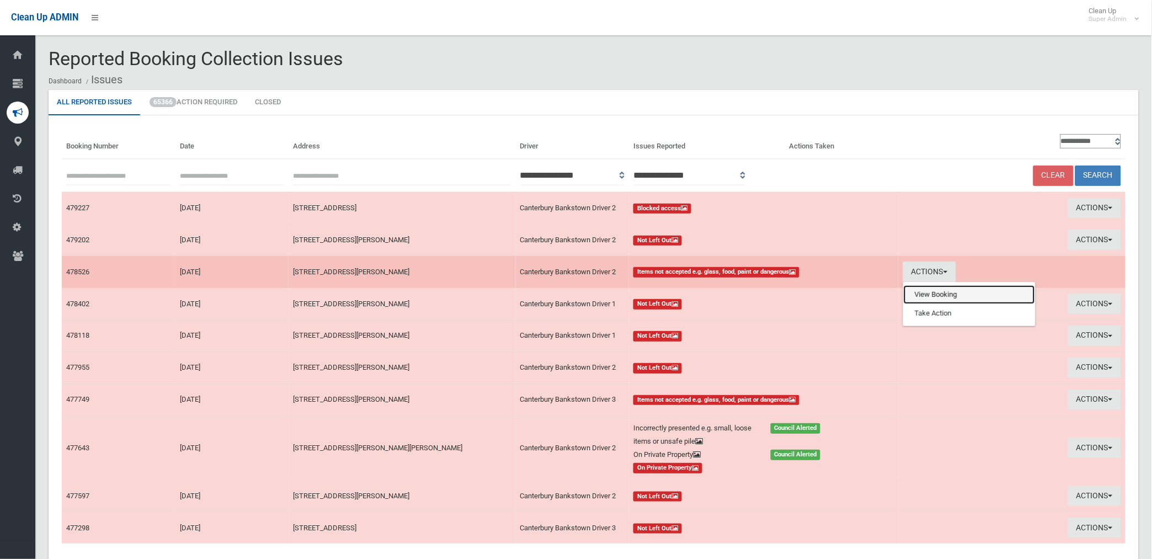
click at [952, 295] on link "View Booking" at bounding box center [969, 294] width 131 height 19
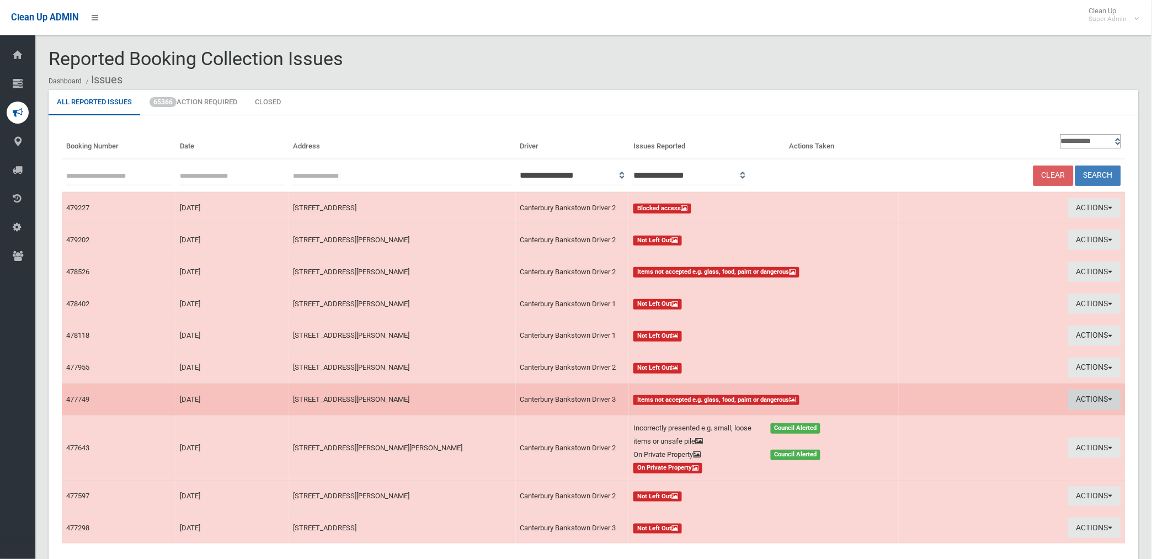
drag, startPoint x: 1089, startPoint y: 393, endPoint x: 1071, endPoint y: 401, distance: 19.8
click at [1089, 393] on button "Actions" at bounding box center [1094, 400] width 53 height 20
click at [915, 420] on link "View Booking" at bounding box center [969, 422] width 131 height 19
click at [1093, 395] on button "Actions" at bounding box center [1094, 400] width 53 height 20
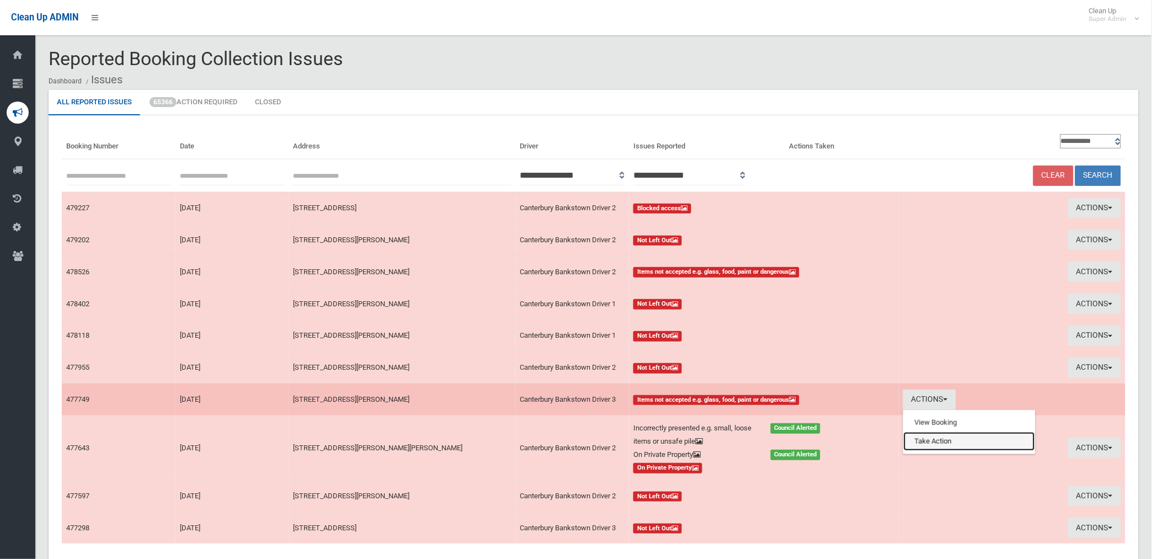
click at [927, 438] on link "Take Action" at bounding box center [969, 441] width 131 height 19
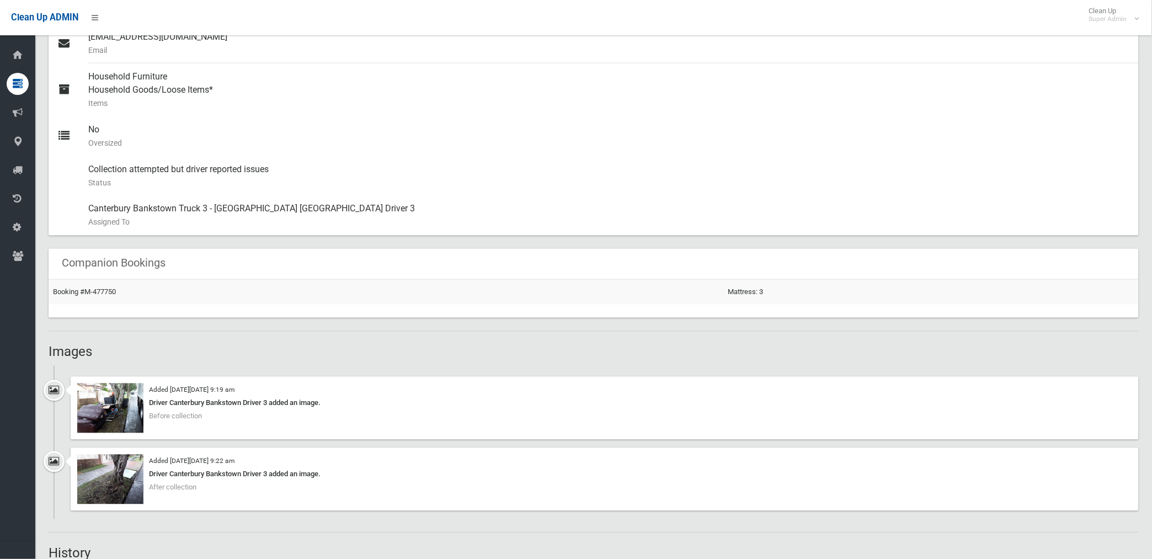
scroll to position [552, 0]
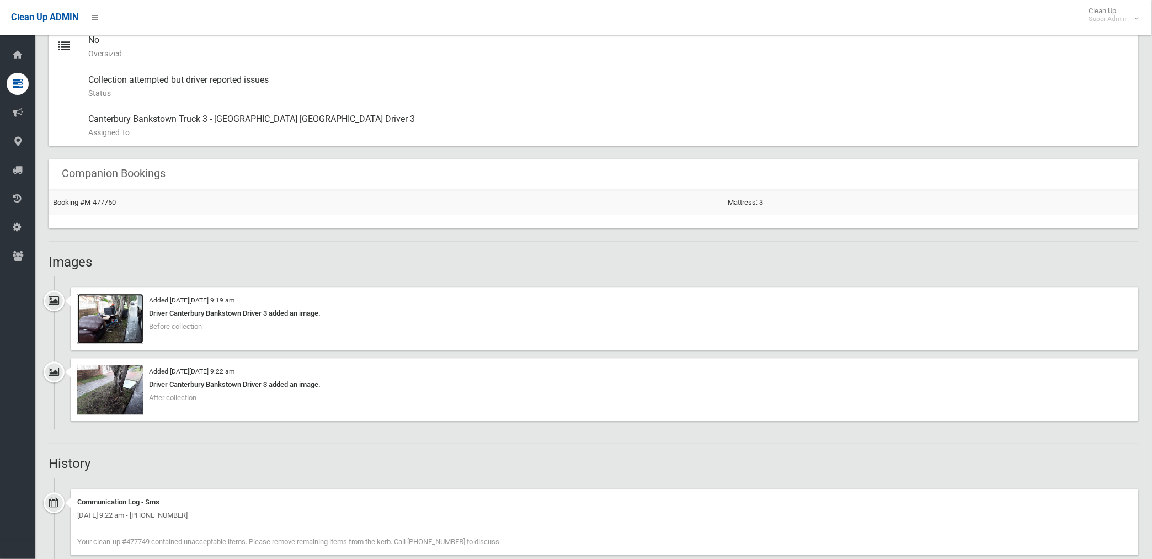
click at [128, 330] on img at bounding box center [110, 319] width 66 height 50
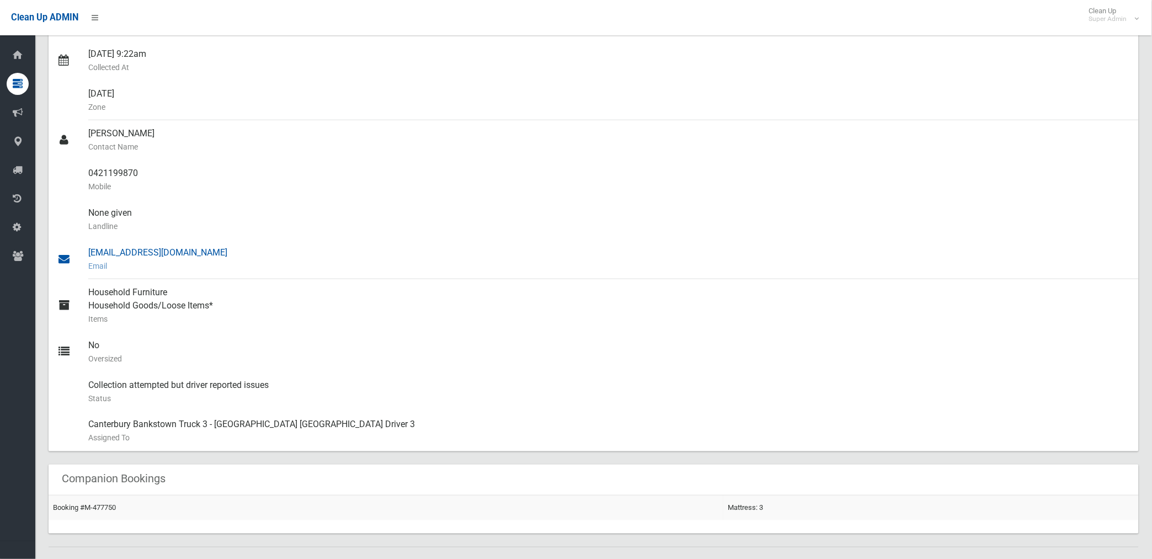
scroll to position [245, 0]
click at [89, 173] on div "0421199870 Mobile" at bounding box center [609, 182] width 1042 height 40
click at [91, 173] on div "0421199870 Mobile" at bounding box center [609, 182] width 1042 height 40
copy div "0421199870"
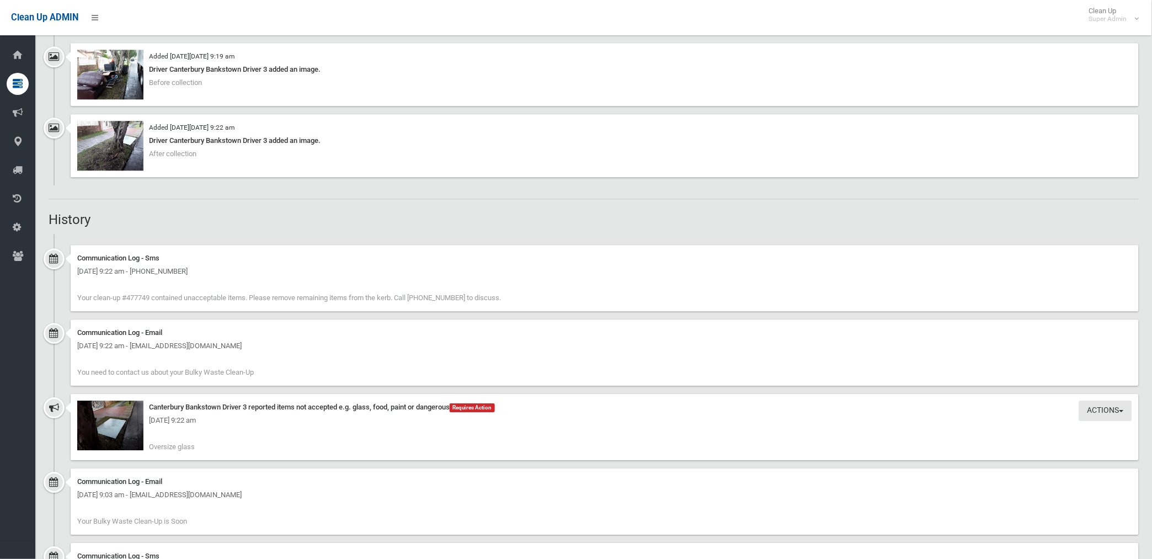
scroll to position [797, 0]
click at [116, 438] on img at bounding box center [110, 425] width 66 height 50
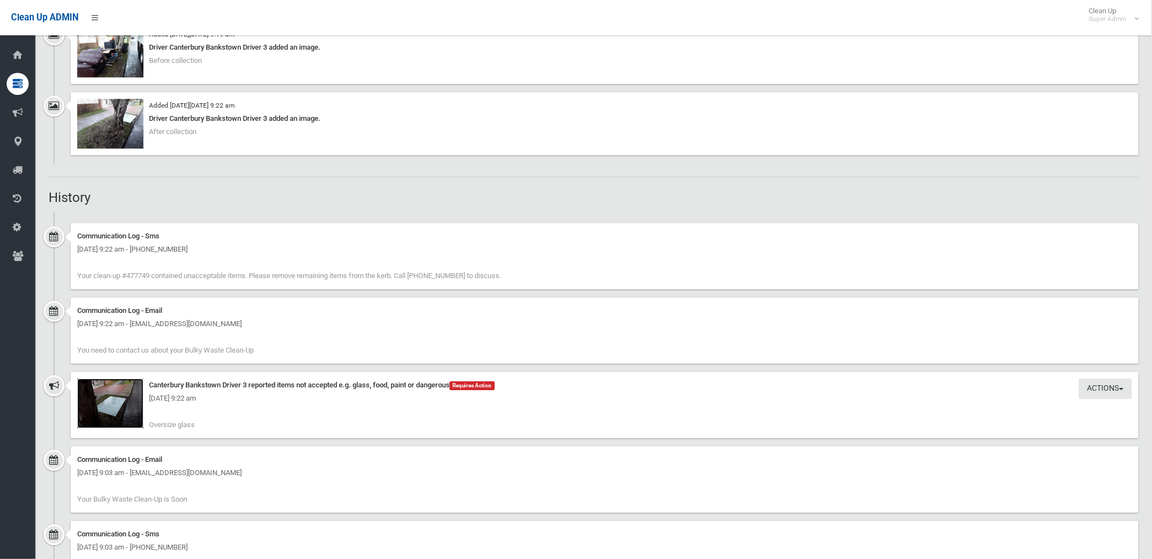
scroll to position [839, 0]
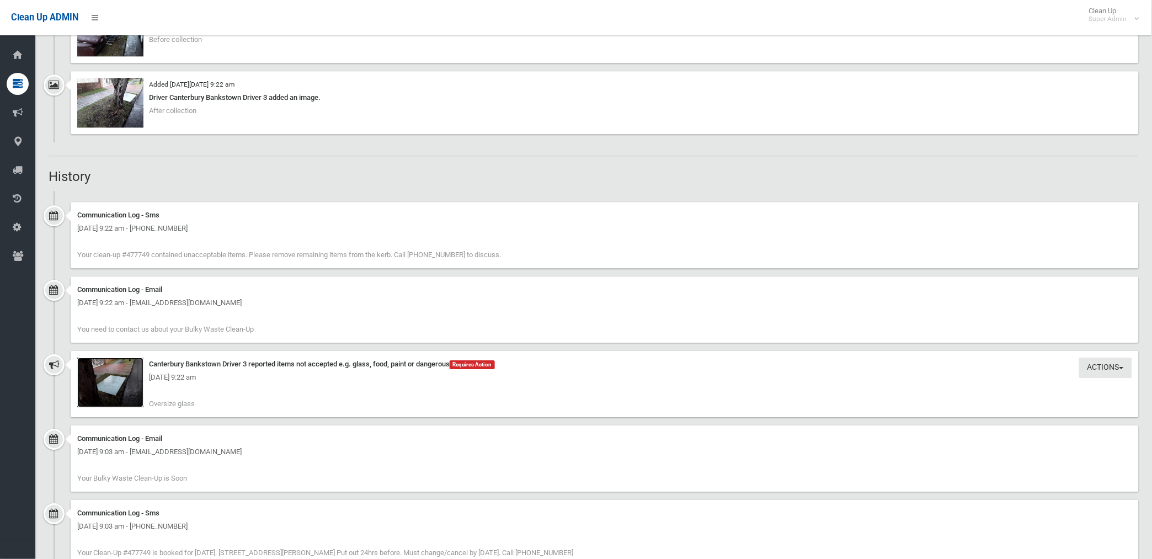
click at [136, 397] on img at bounding box center [110, 383] width 66 height 50
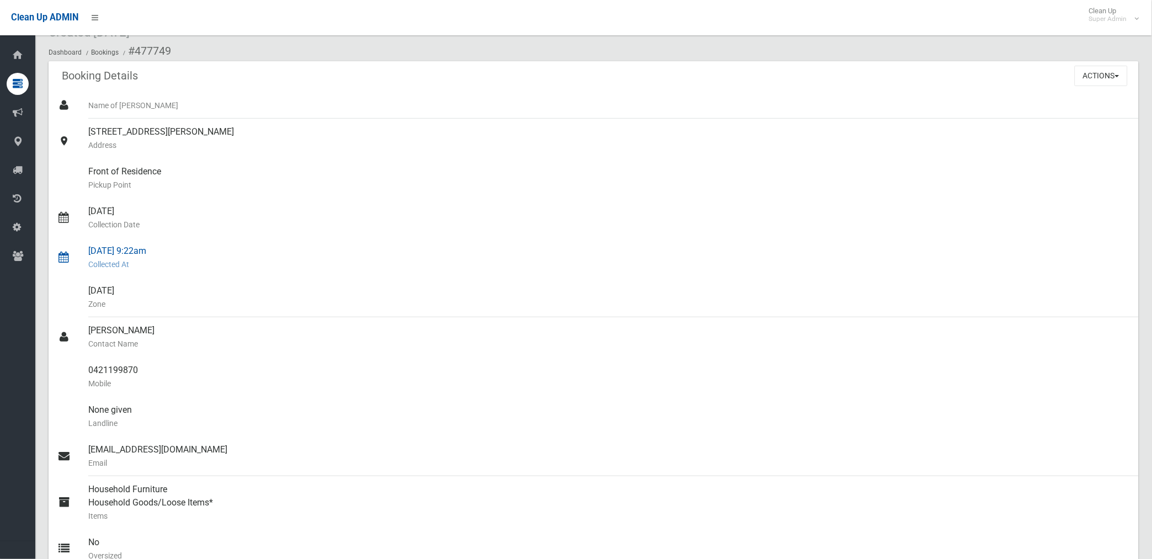
scroll to position [0, 0]
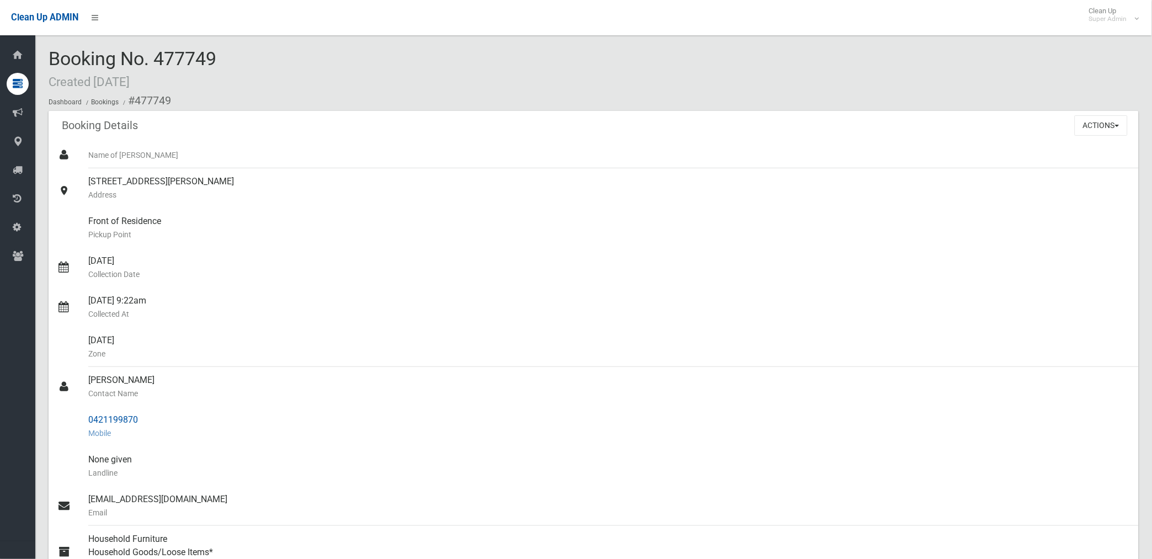
drag, startPoint x: 134, startPoint y: 100, endPoint x: 147, endPoint y: 409, distance: 308.8
copy section "477749 Booking Details Actions View Booking Edit Booking Clone Booking Add Book…"
click at [499, 207] on div "3 Chapel Street, BELMORE NSW 2192 Address" at bounding box center [609, 188] width 1042 height 40
click at [986, 191] on small "Address" at bounding box center [609, 194] width 1042 height 13
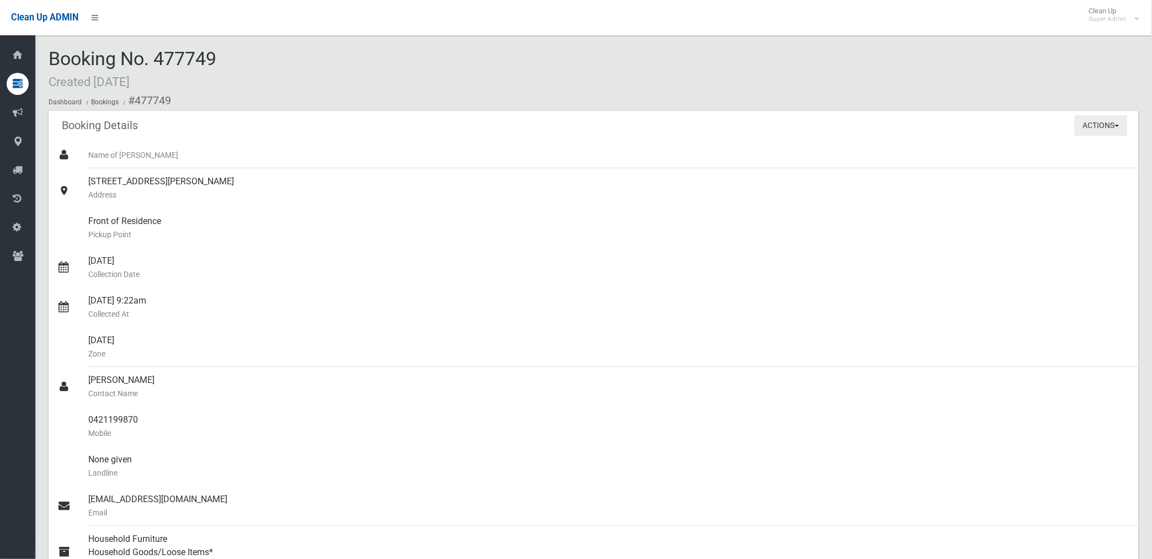
click at [1089, 124] on button "Actions" at bounding box center [1101, 125] width 53 height 20
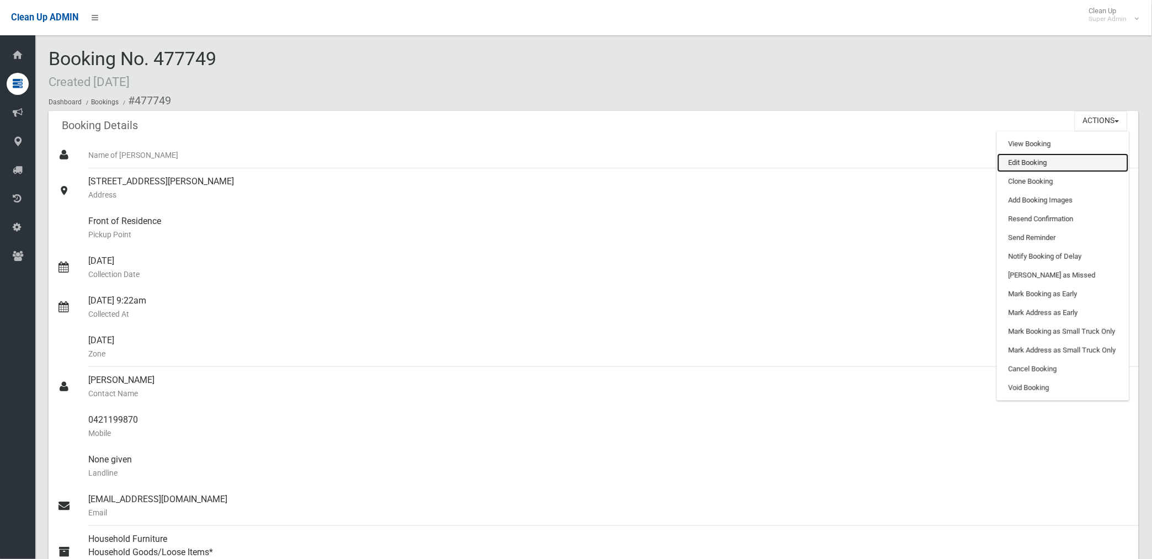
click at [1021, 158] on link "Edit Booking" at bounding box center [1063, 162] width 131 height 19
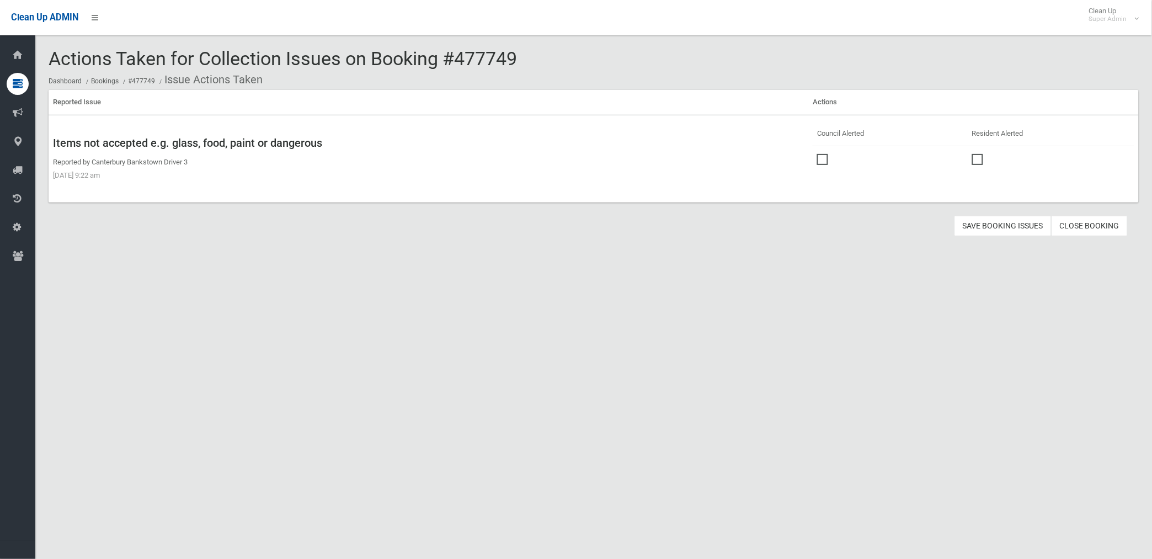
click at [820, 154] on span at bounding box center [825, 154] width 17 height 0
click at [992, 225] on button "Save Booking Issues" at bounding box center [1003, 226] width 97 height 20
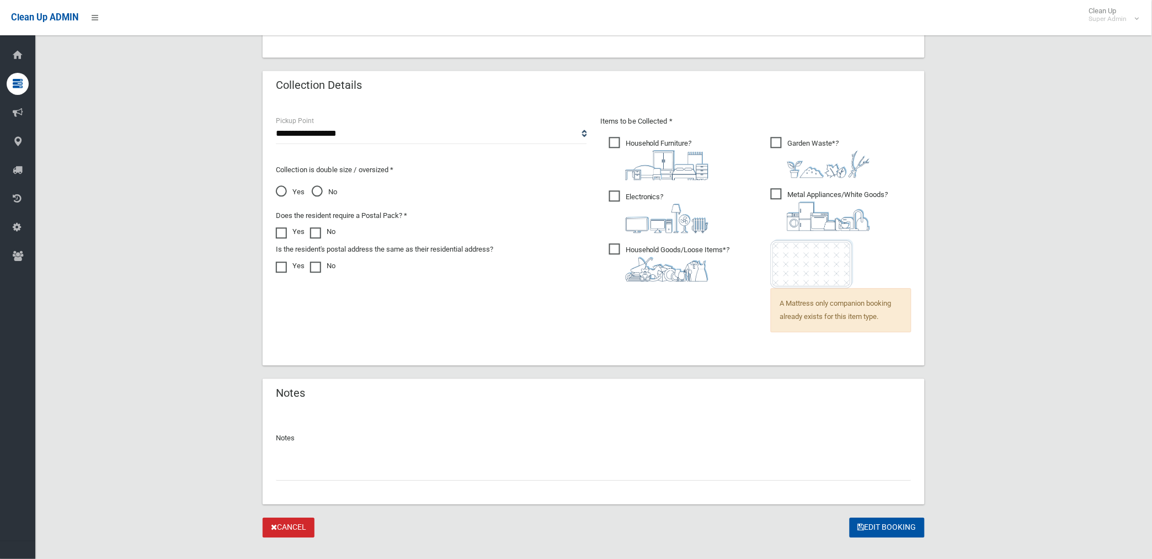
scroll to position [710, 0]
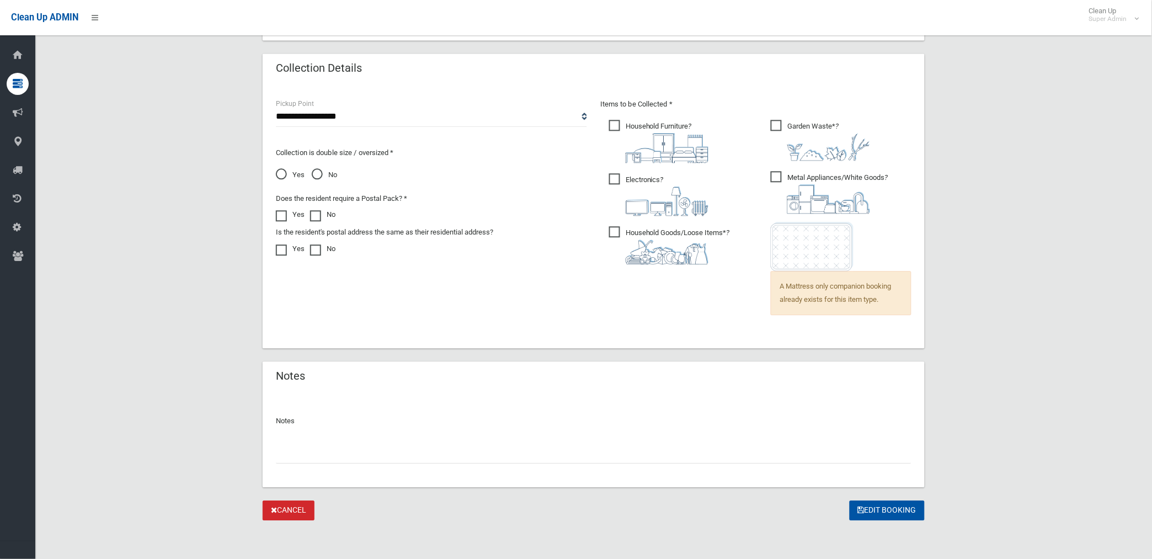
click at [372, 455] on input "text" at bounding box center [594, 453] width 636 height 20
paste input "********"
type input "**********"
click at [871, 505] on button "Edit Booking" at bounding box center [887, 511] width 75 height 20
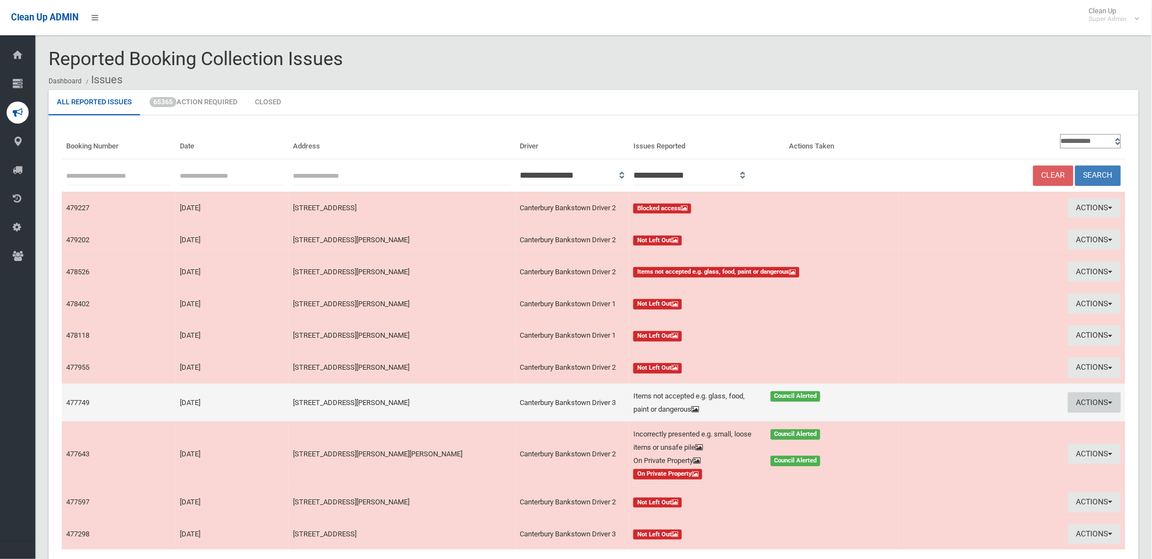
click at [1089, 401] on button "Actions" at bounding box center [1094, 402] width 53 height 20
click at [962, 444] on link "Edit Actions Taken" at bounding box center [969, 444] width 131 height 19
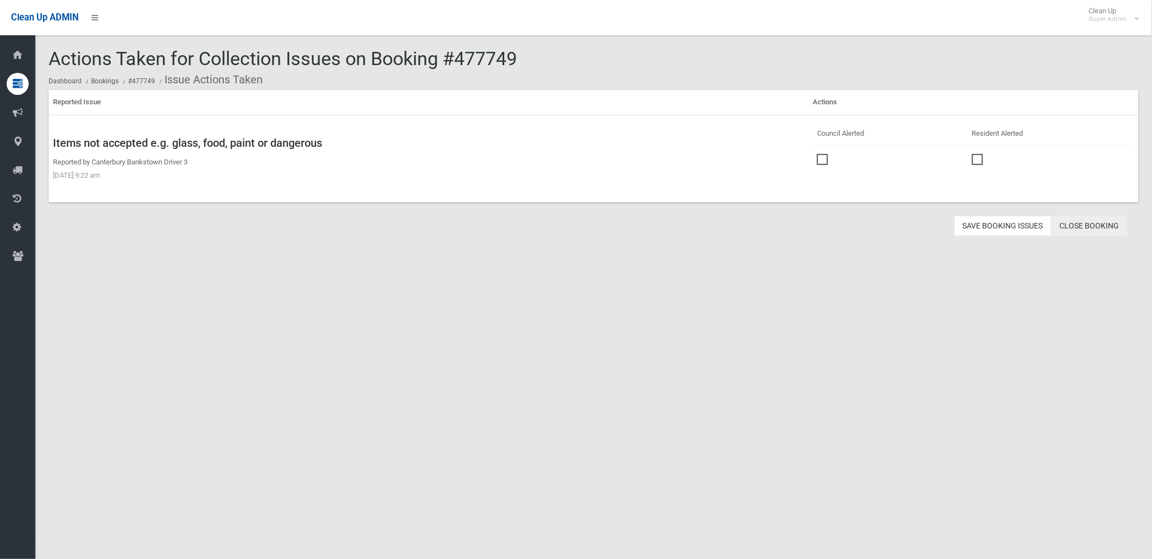
click at [1091, 227] on link "Close Booking" at bounding box center [1090, 226] width 76 height 20
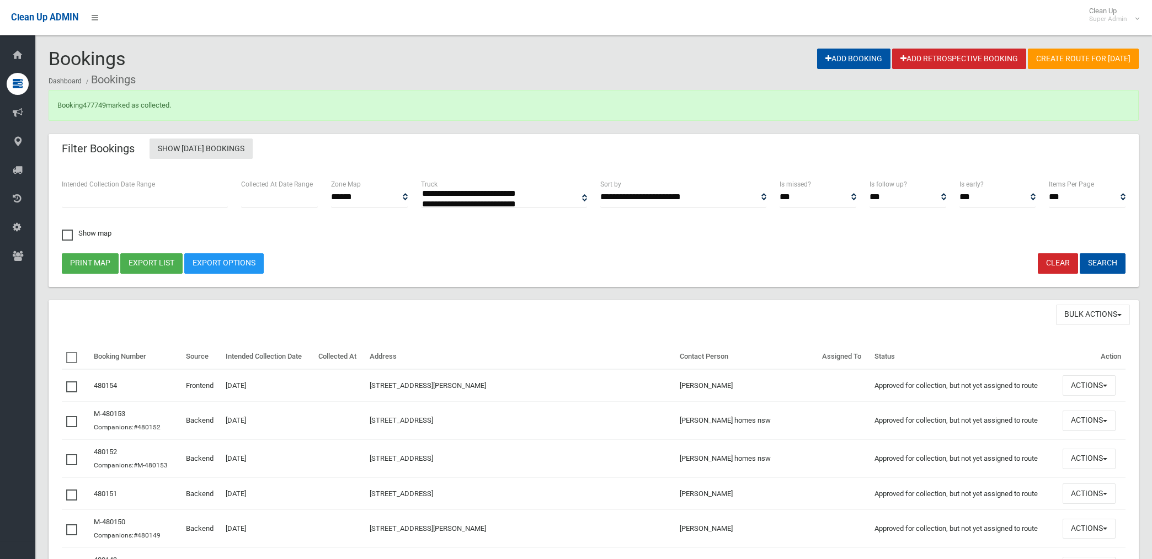
select select
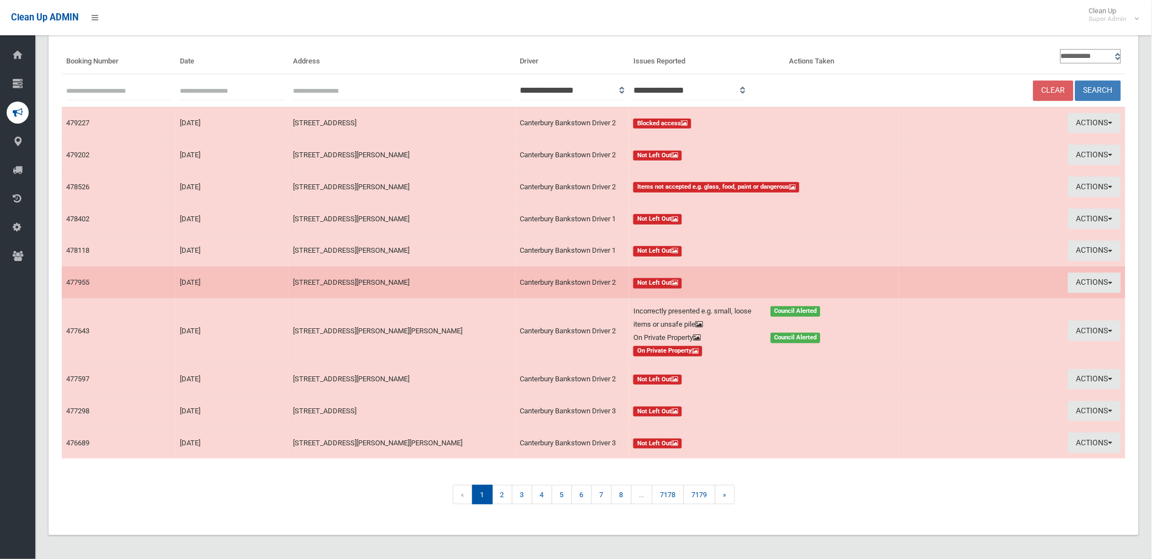
scroll to position [89, 0]
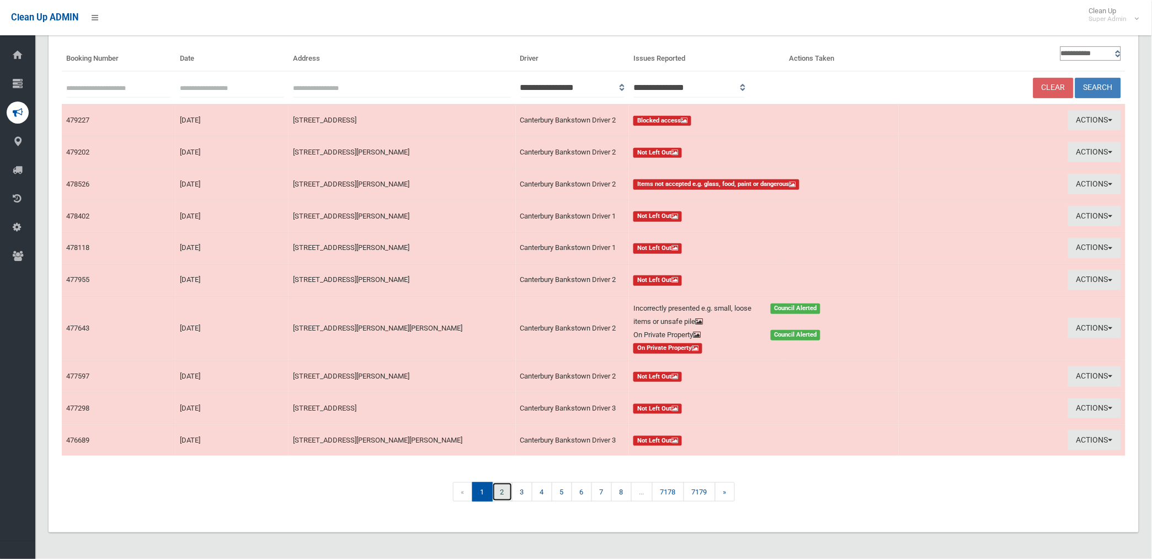
click at [502, 493] on link "2" at bounding box center [502, 491] width 20 height 19
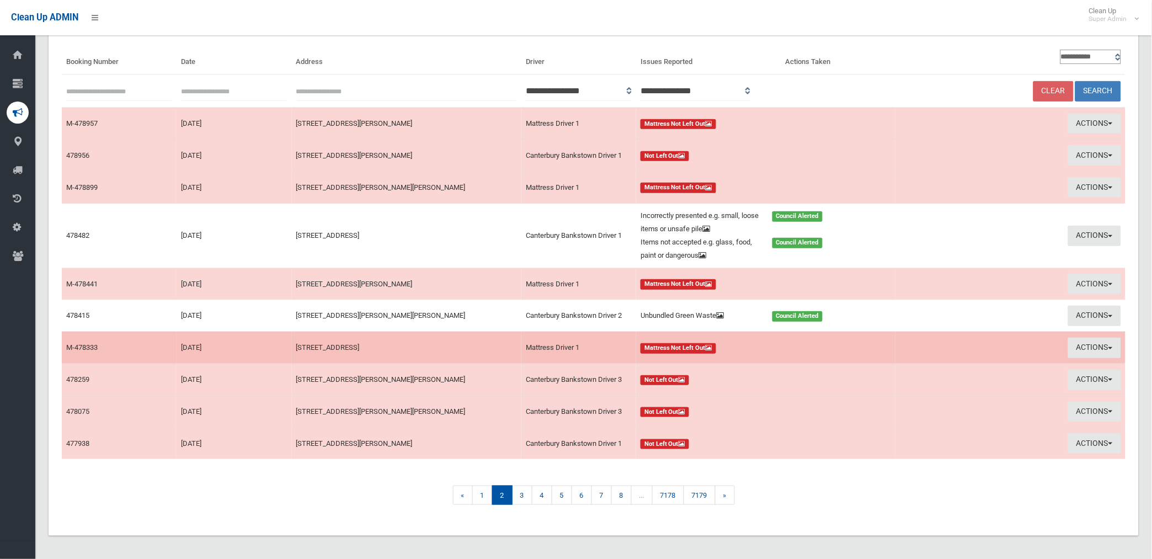
scroll to position [89, 0]
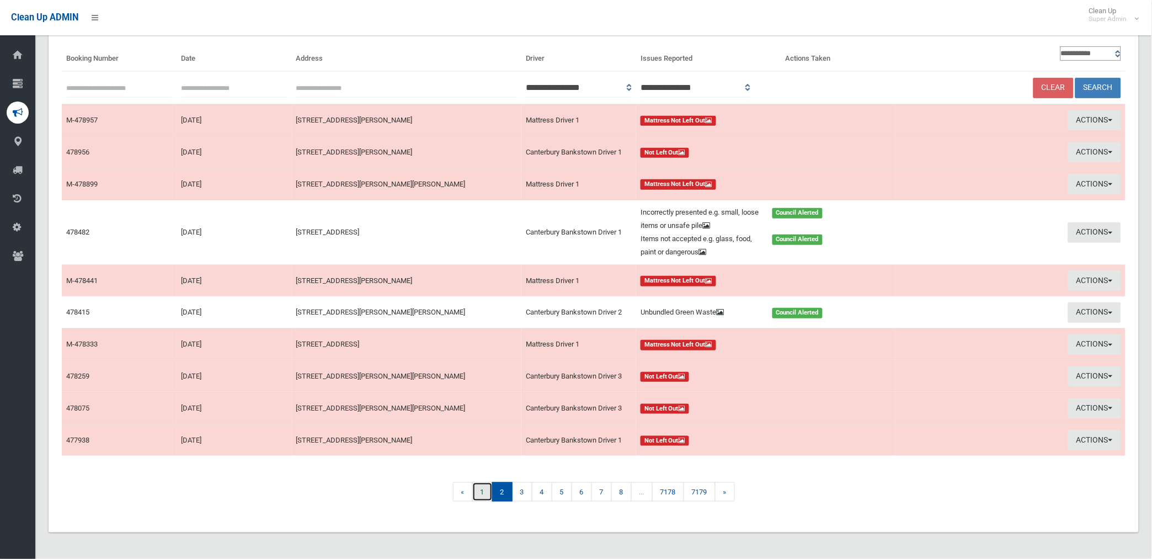
click at [478, 488] on link "1" at bounding box center [482, 491] width 20 height 19
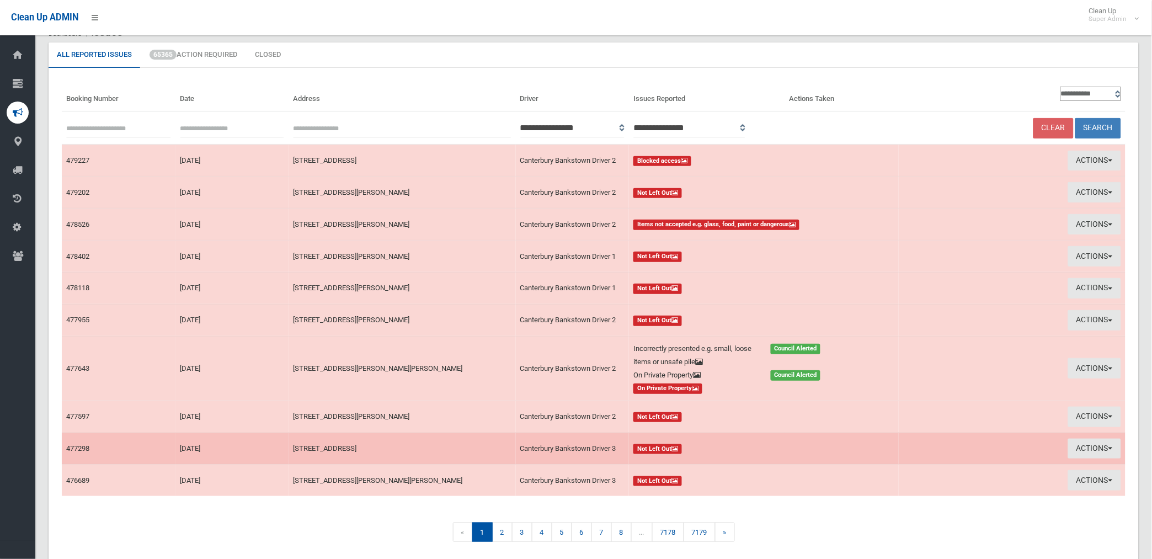
scroll to position [89, 0]
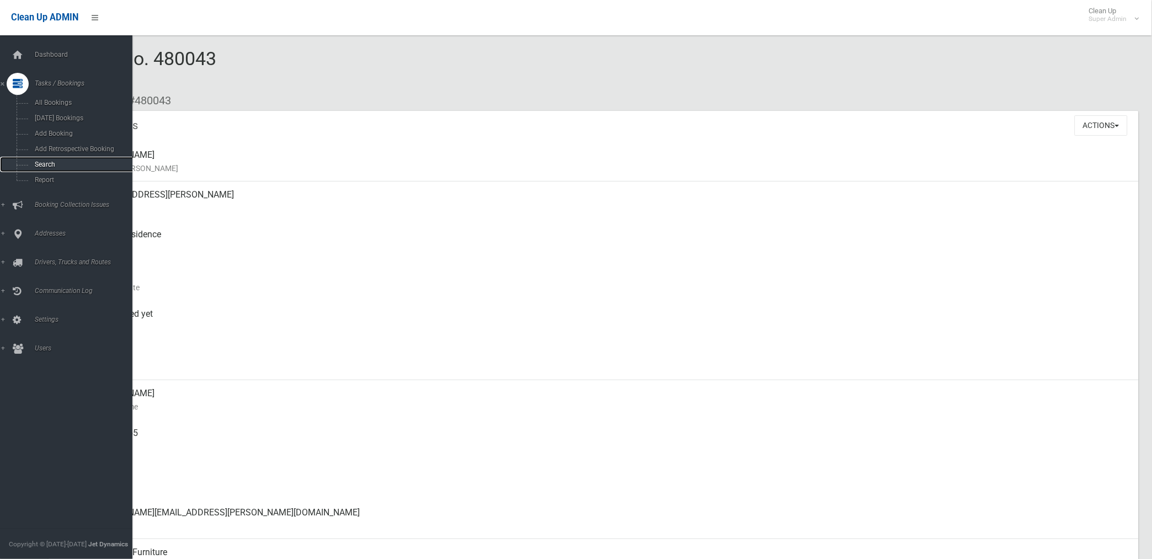
click at [52, 168] on span "Search" at bounding box center [81, 165] width 101 height 8
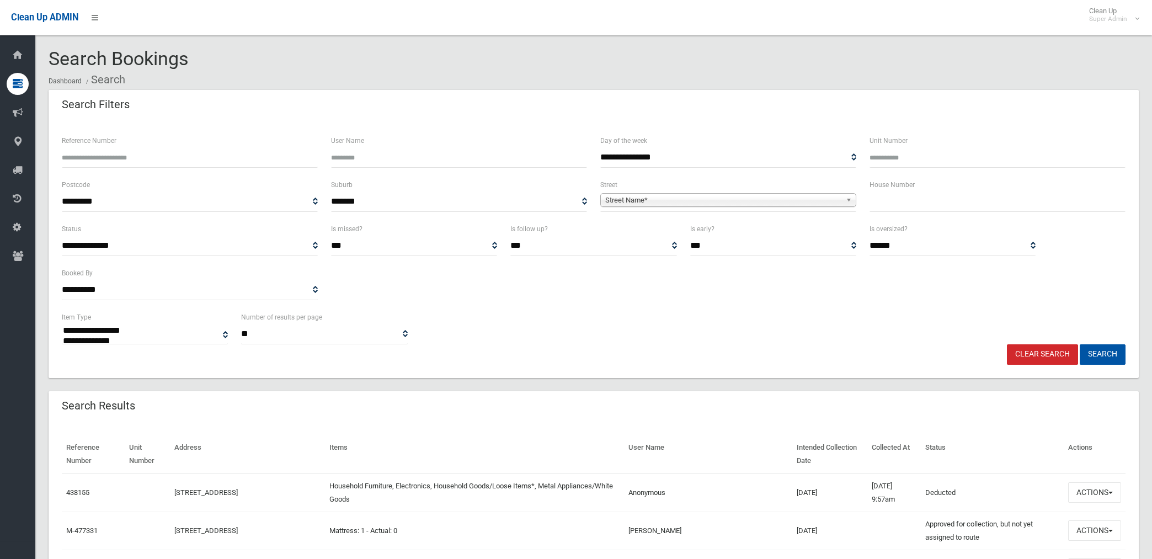
select select
click at [662, 196] on span "Street Name*" at bounding box center [723, 200] width 236 height 13
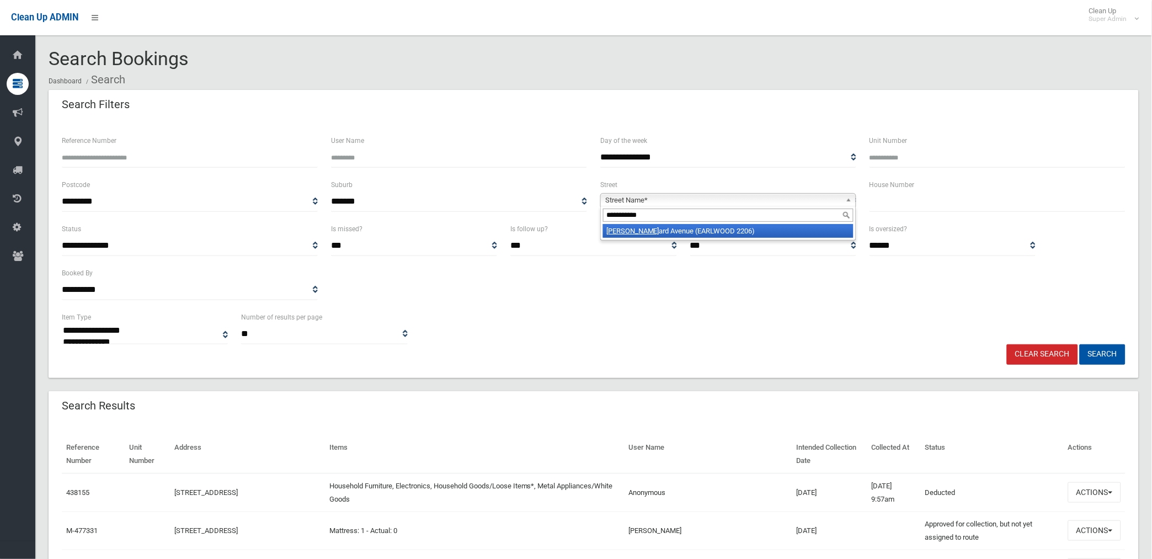
type input "**********"
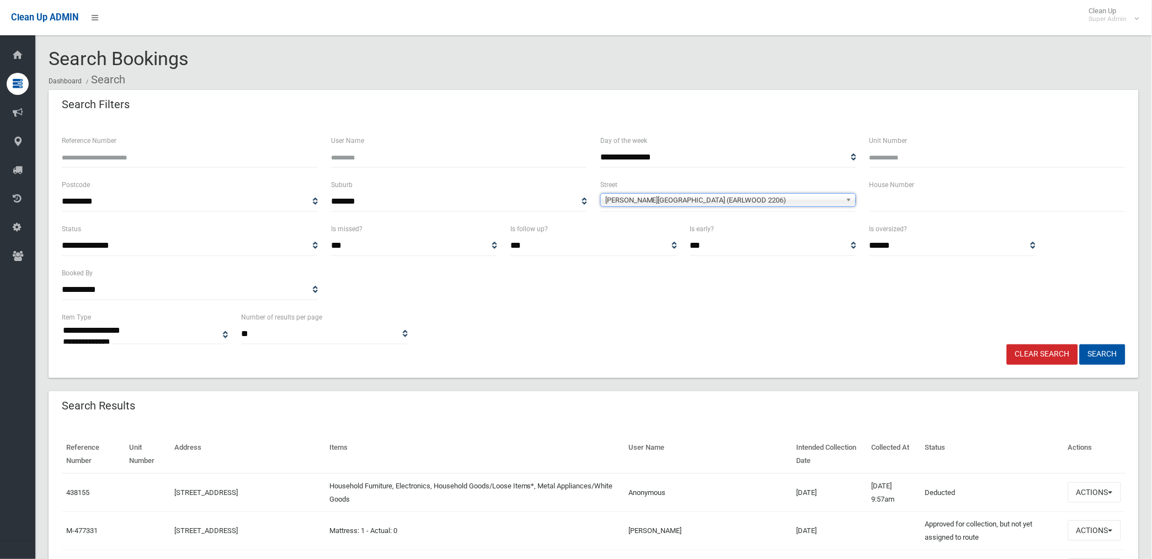
click at [895, 203] on input "text" at bounding box center [998, 202] width 256 height 20
type input "**"
click at [1080, 344] on button "Search" at bounding box center [1103, 354] width 46 height 20
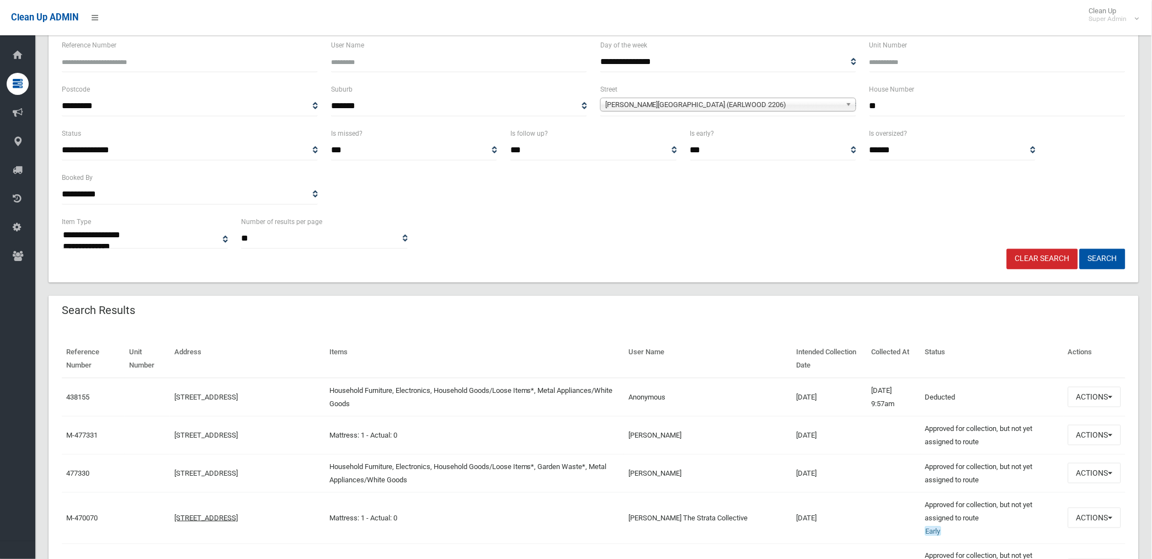
scroll to position [123, 0]
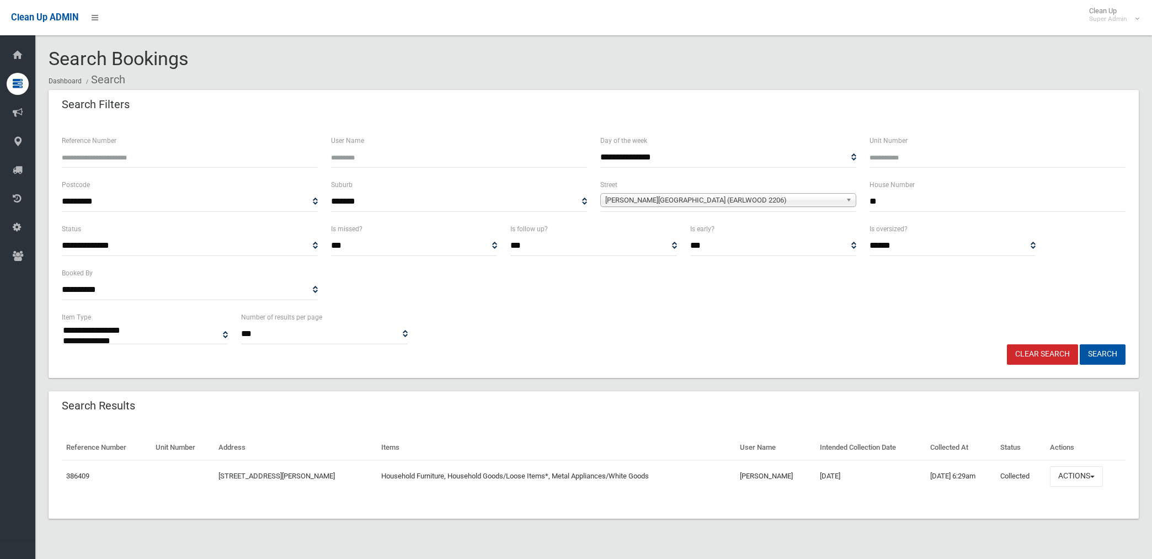
select select
